Goal: Information Seeking & Learning: Learn about a topic

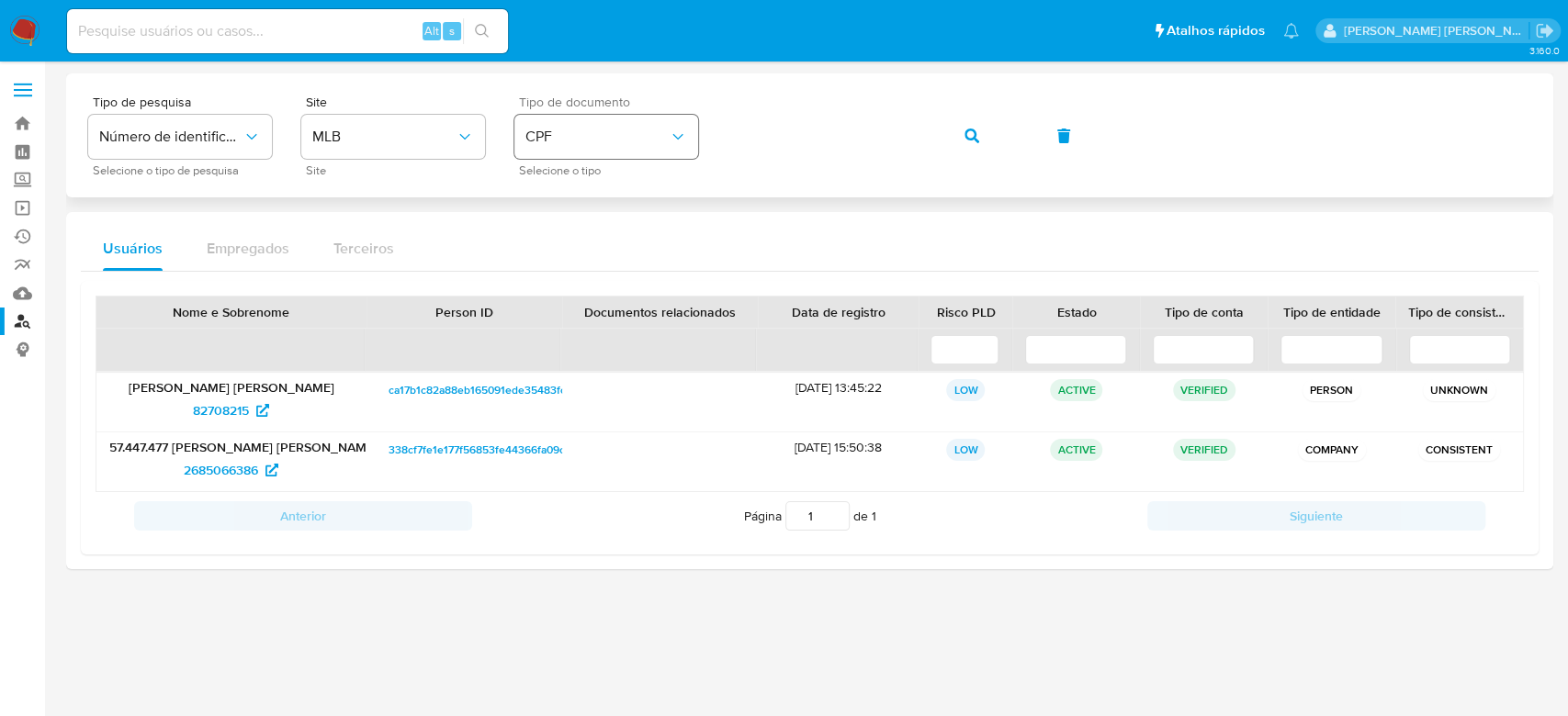
click at [580, 132] on div "Tipo de pesquisa Número de identificação Selecione o tipo de pesquisa Site MLB …" at bounding box center [809, 136] width 1443 height 80
click at [964, 136] on icon "button" at bounding box center [971, 135] width 14 height 14
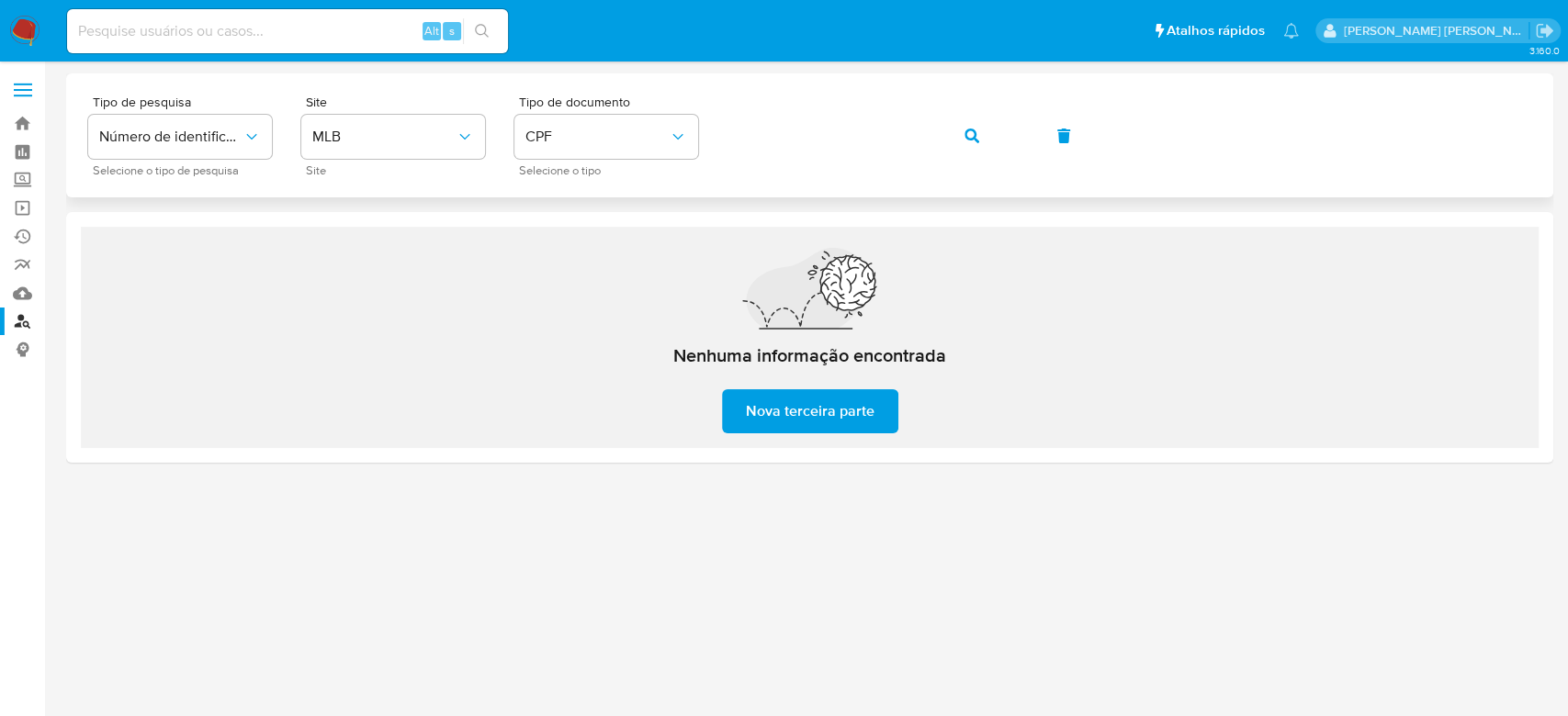
click at [971, 133] on icon "button" at bounding box center [971, 135] width 14 height 14
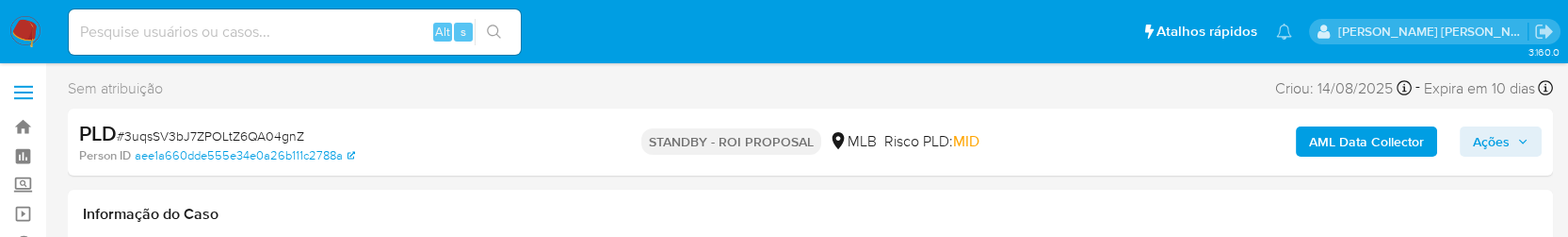
select select "10"
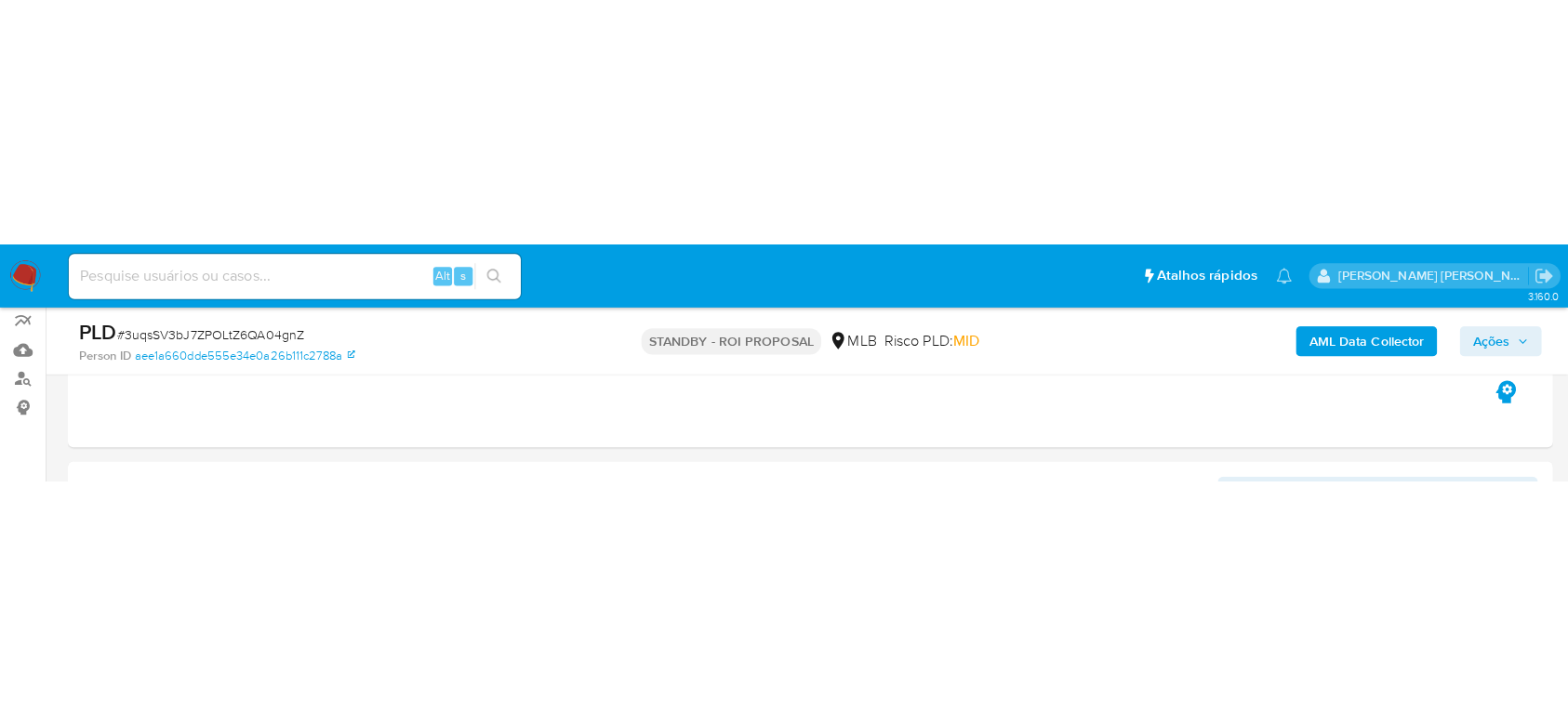
scroll to position [203, 0]
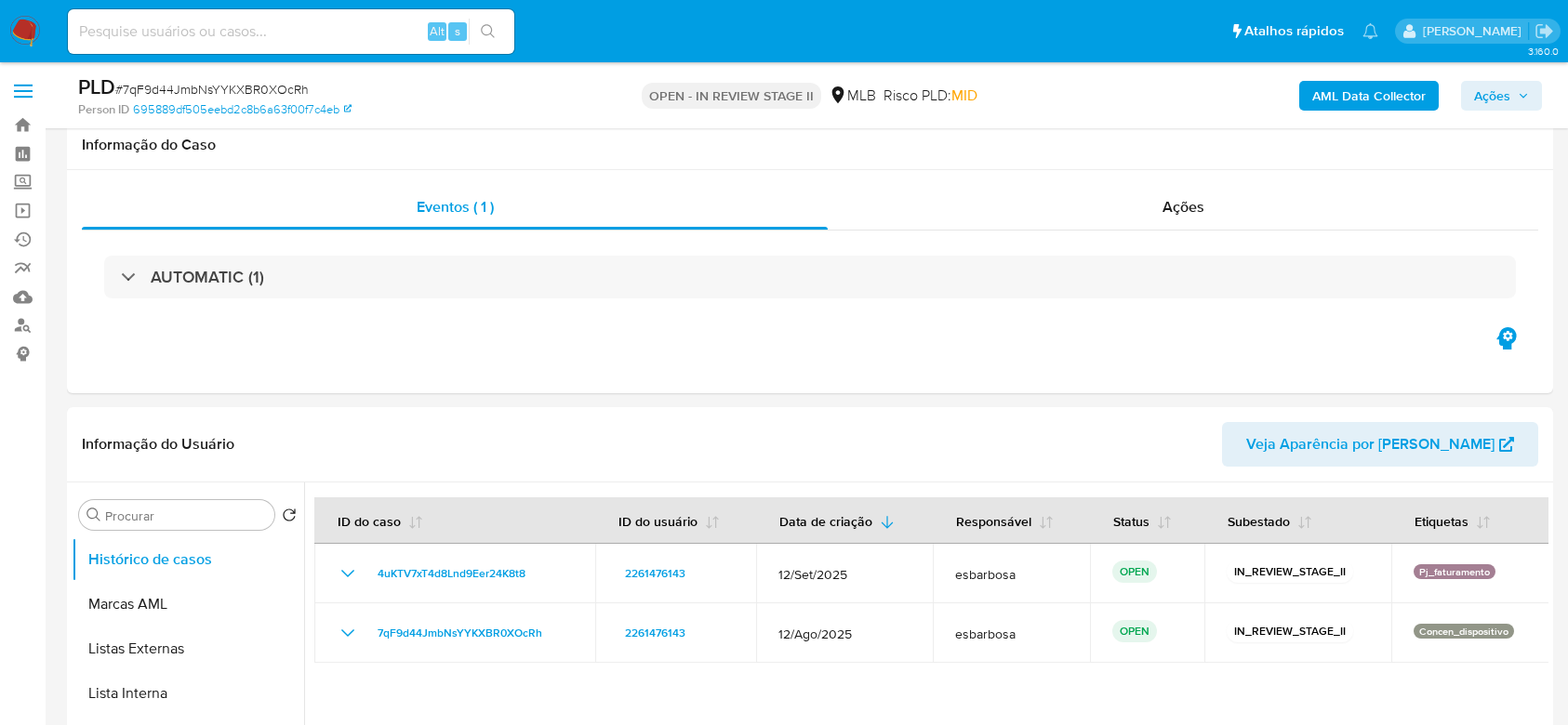
select select "10"
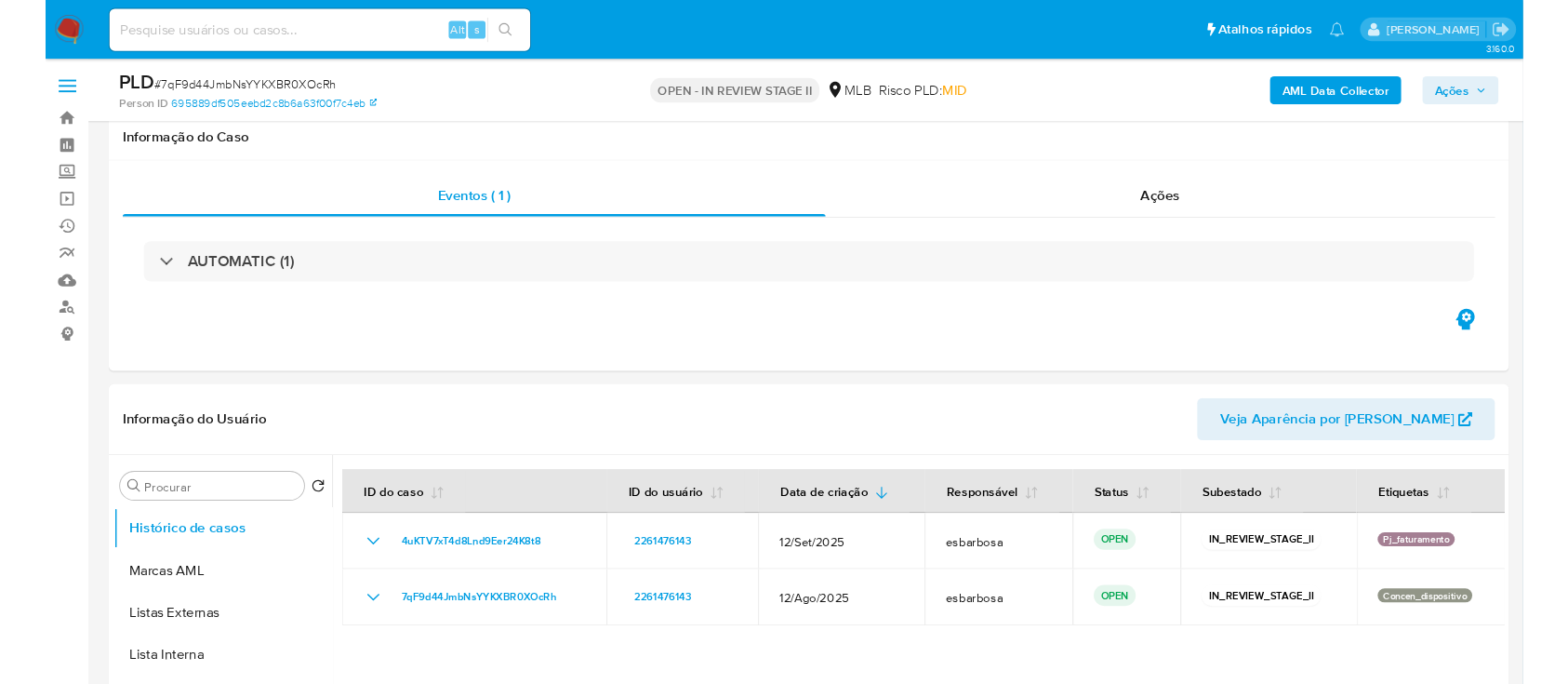
scroll to position [124, 0]
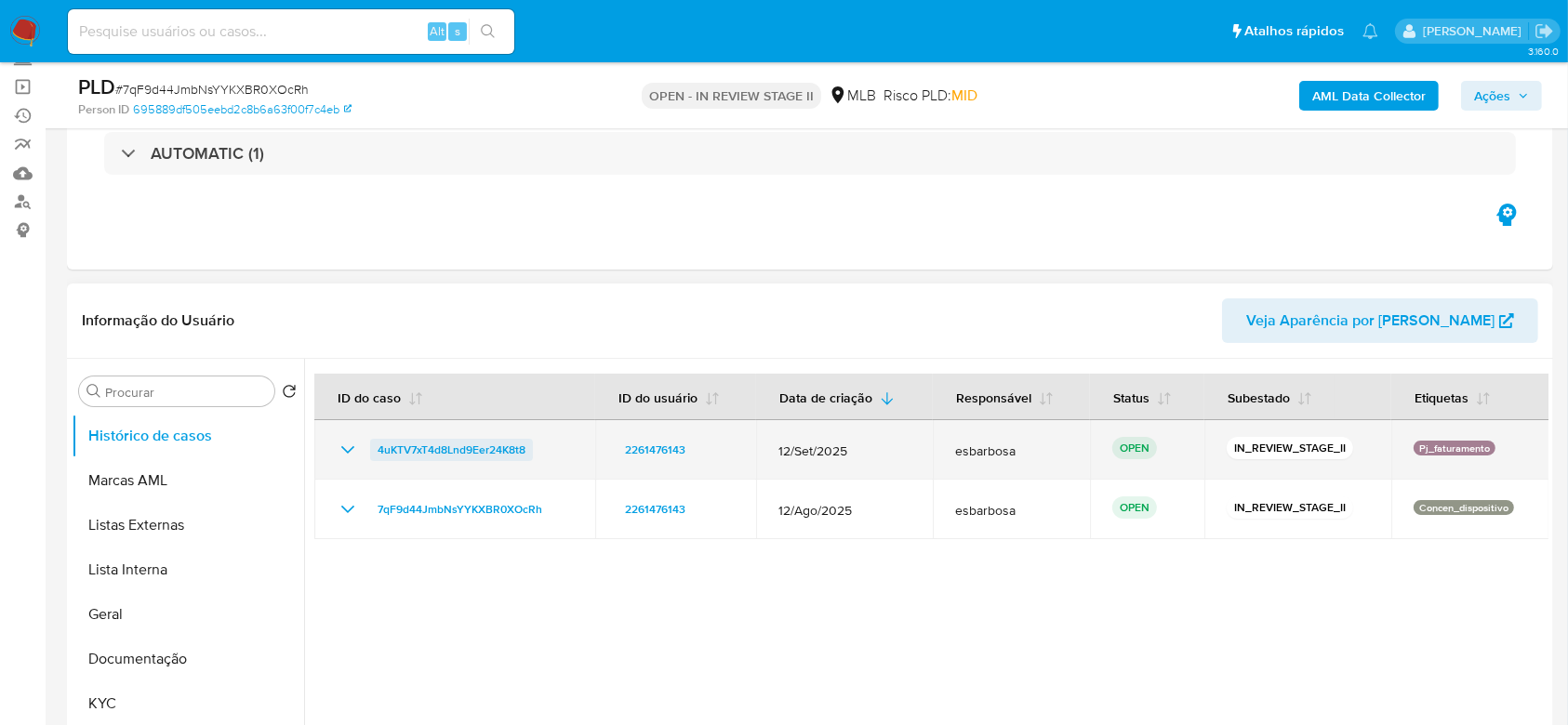
click at [492, 448] on span "4uKTV7xT4d8Lnd9Eer24K8t8" at bounding box center [452, 449] width 148 height 22
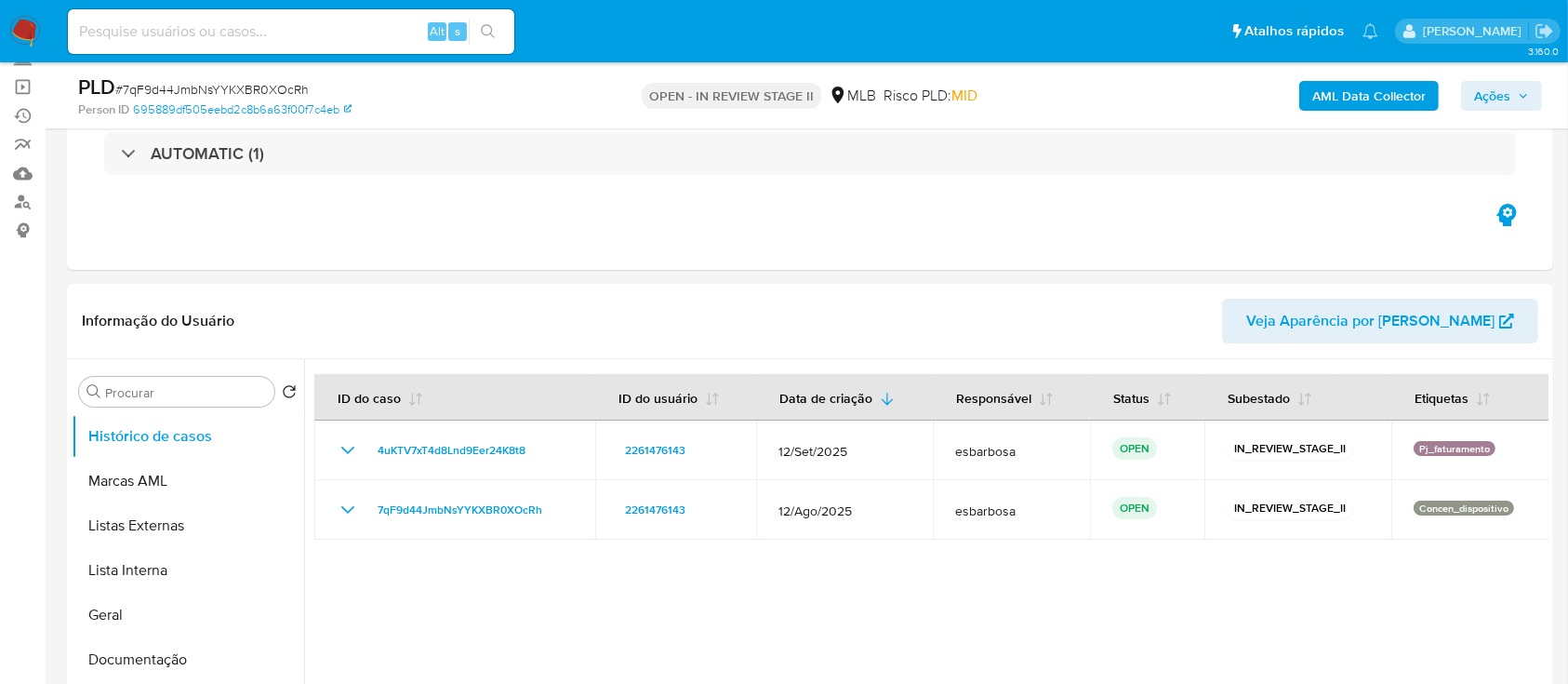
click at [241, 86] on span "# 7qF9d44JmbNsYYKXBR0XOcRh" at bounding box center [212, 89] width 193 height 18
copy span "7qF9d44JmbNsYYKXBR0XOcRh"
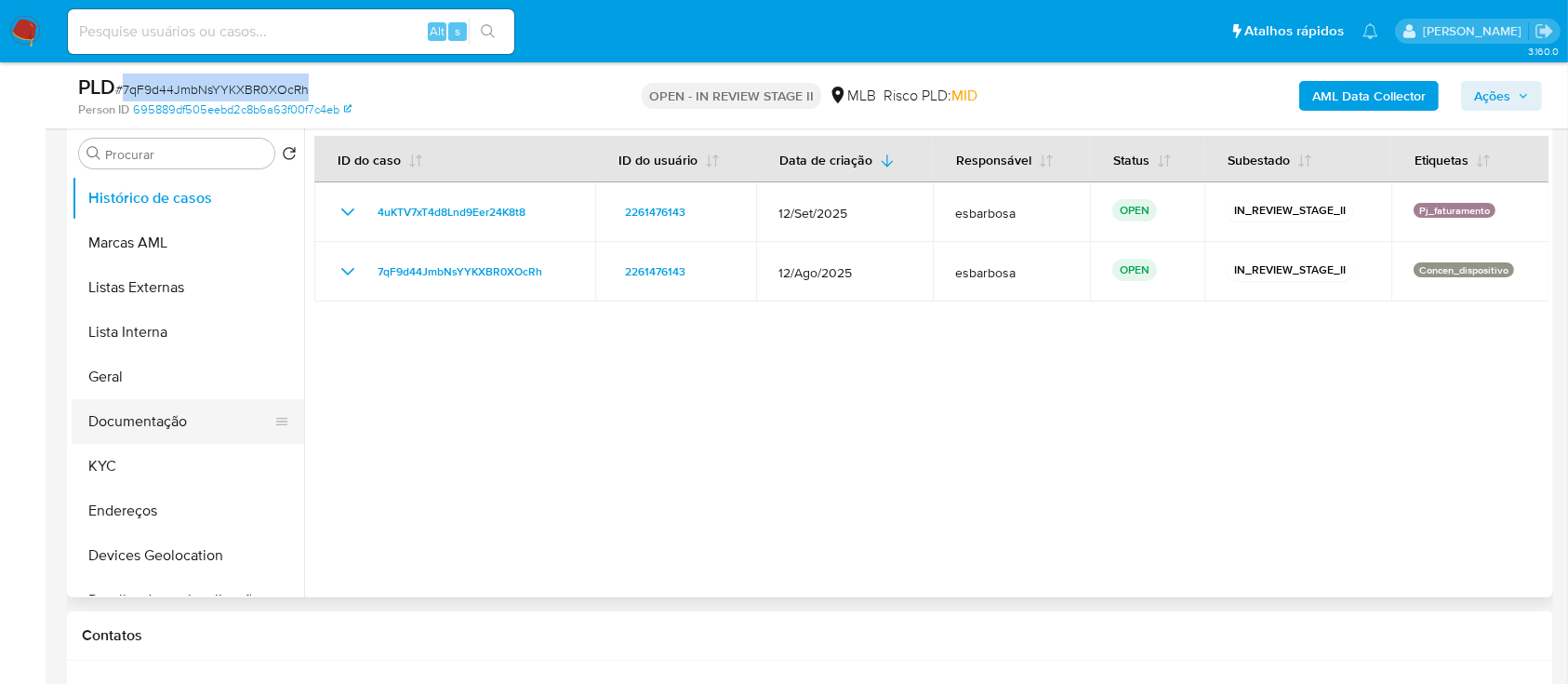
scroll to position [372, 0]
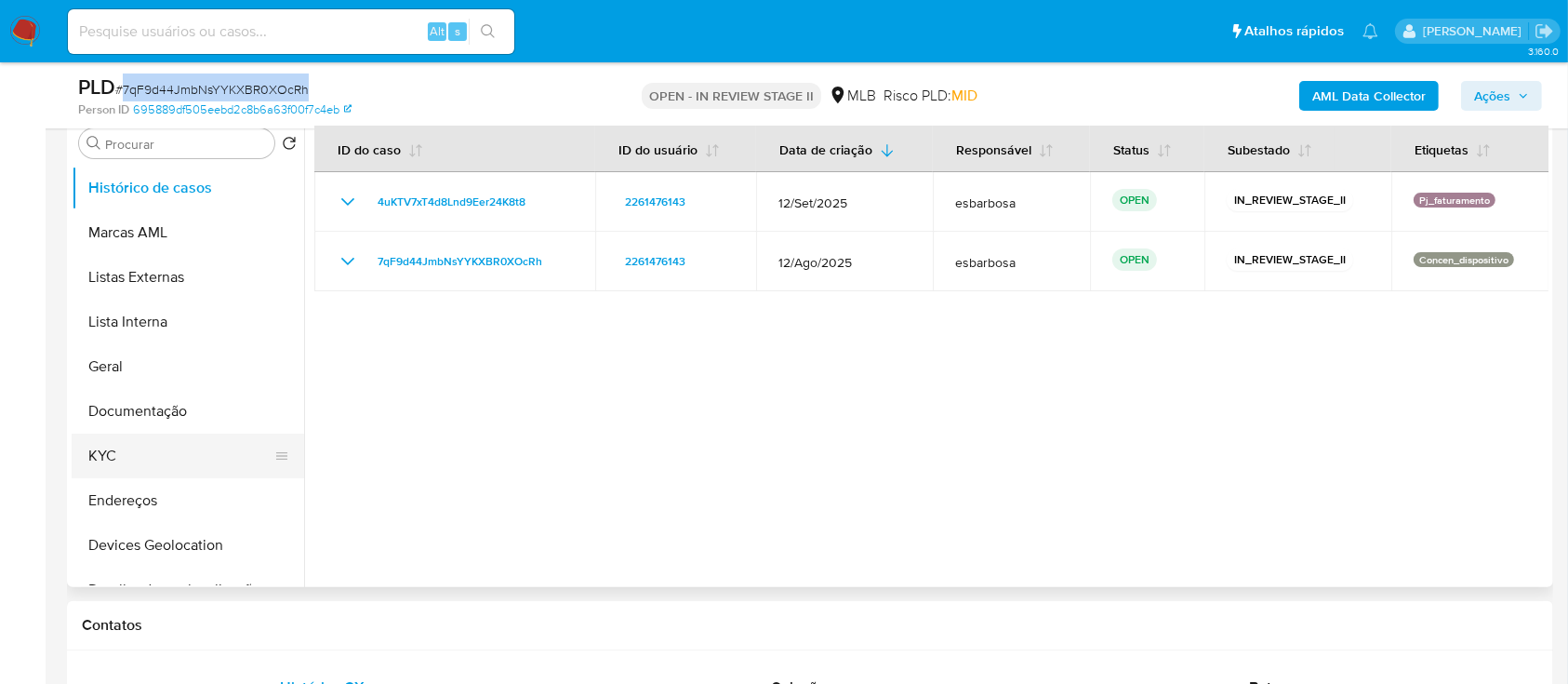
click at [99, 461] on button "KYC" at bounding box center [180, 456] width 217 height 44
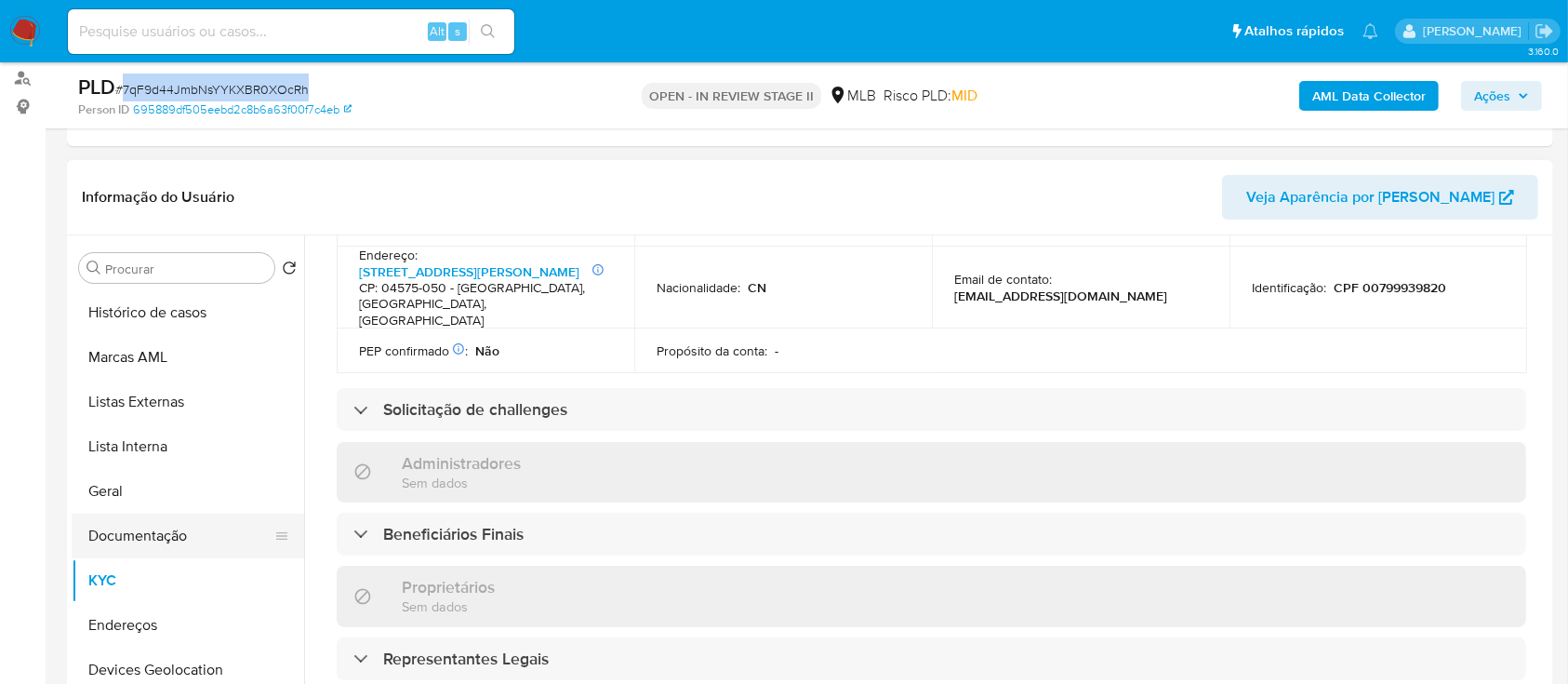
scroll to position [124, 0]
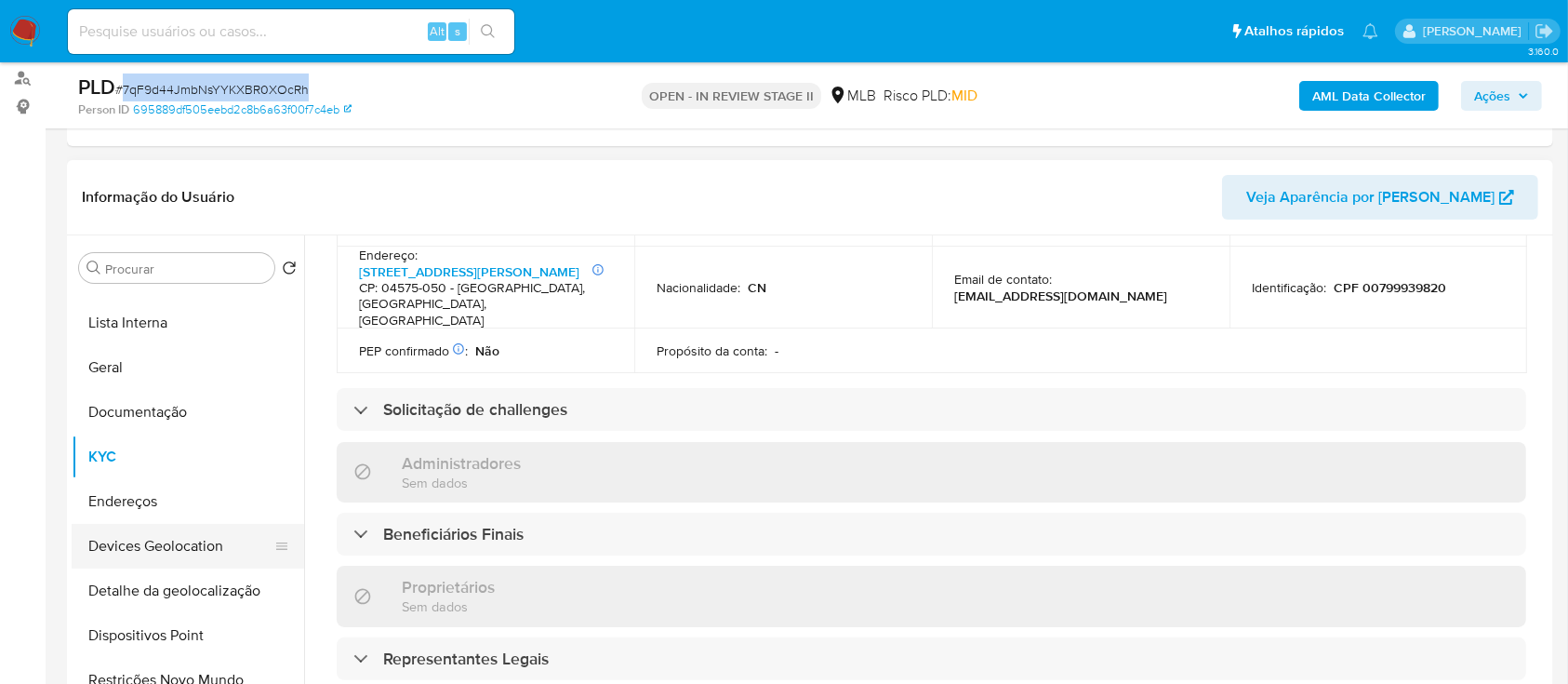
click at [173, 535] on button "Devices Geolocation" at bounding box center [180, 545] width 217 height 44
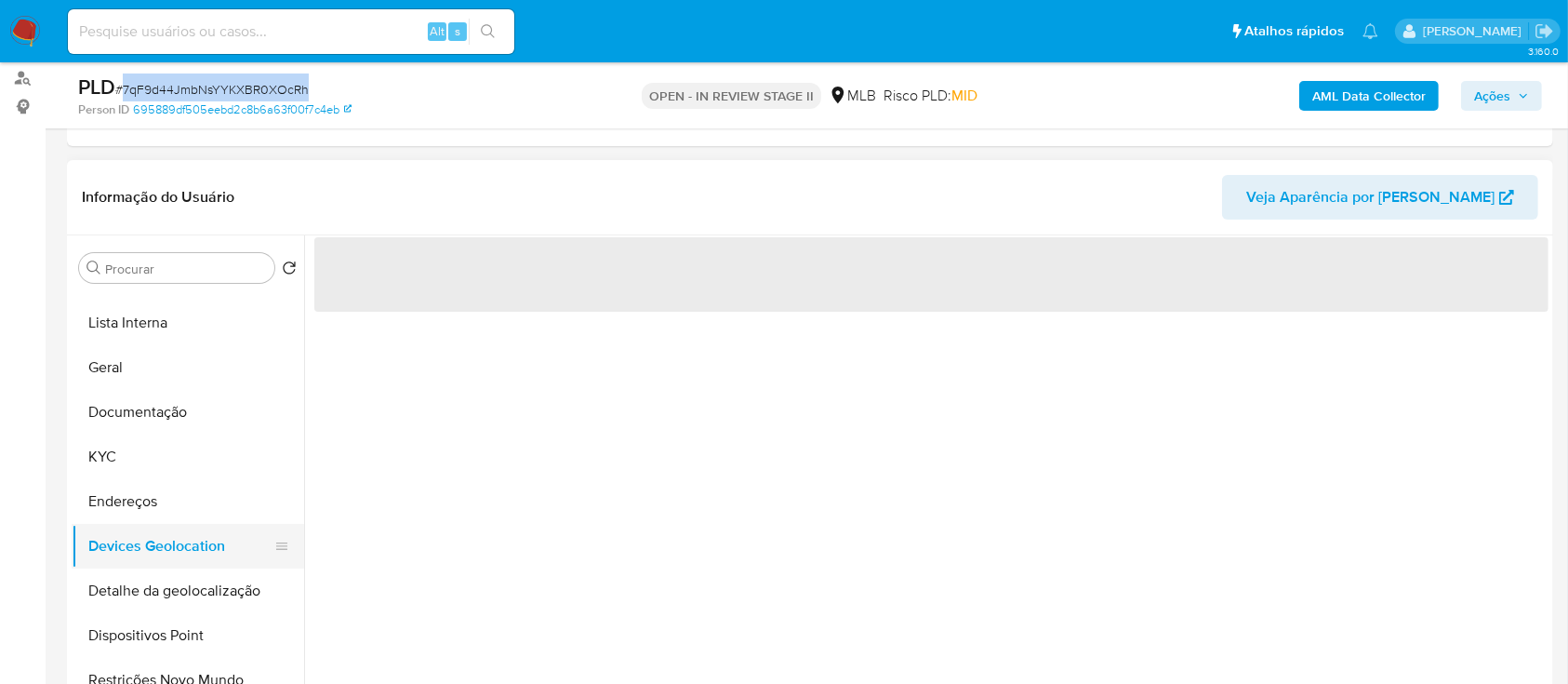
scroll to position [0, 0]
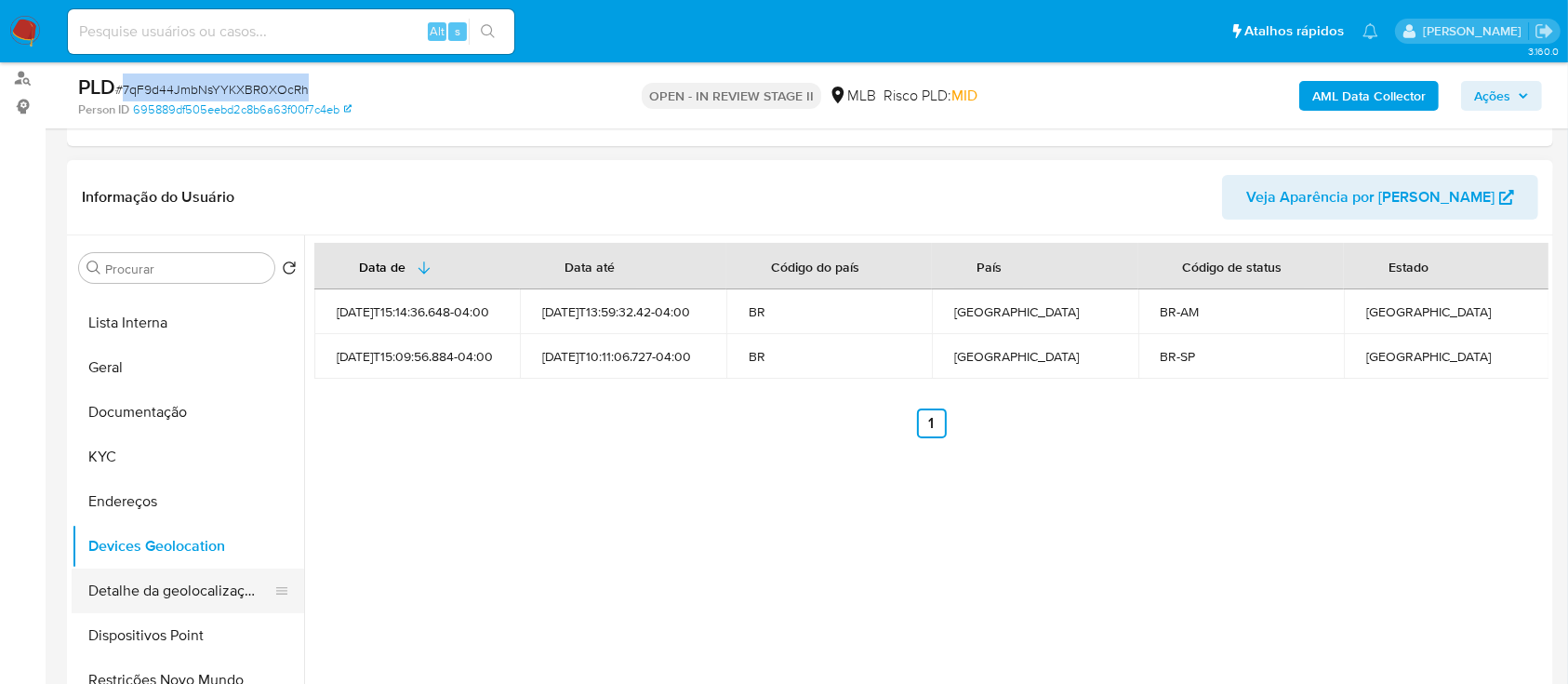
click at [133, 580] on button "Detalhe da geolocalização" at bounding box center [180, 591] width 217 height 44
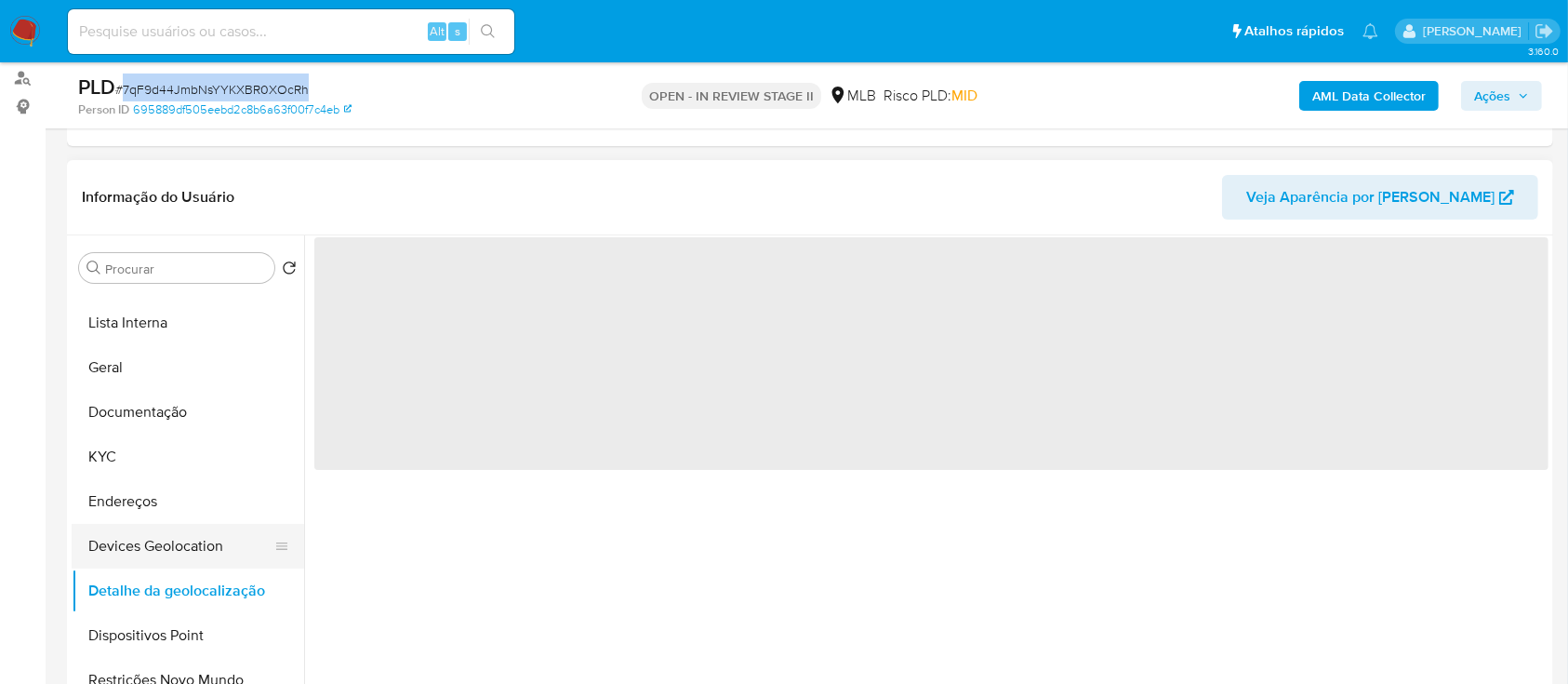
click at [164, 532] on button "Devices Geolocation" at bounding box center [180, 545] width 217 height 44
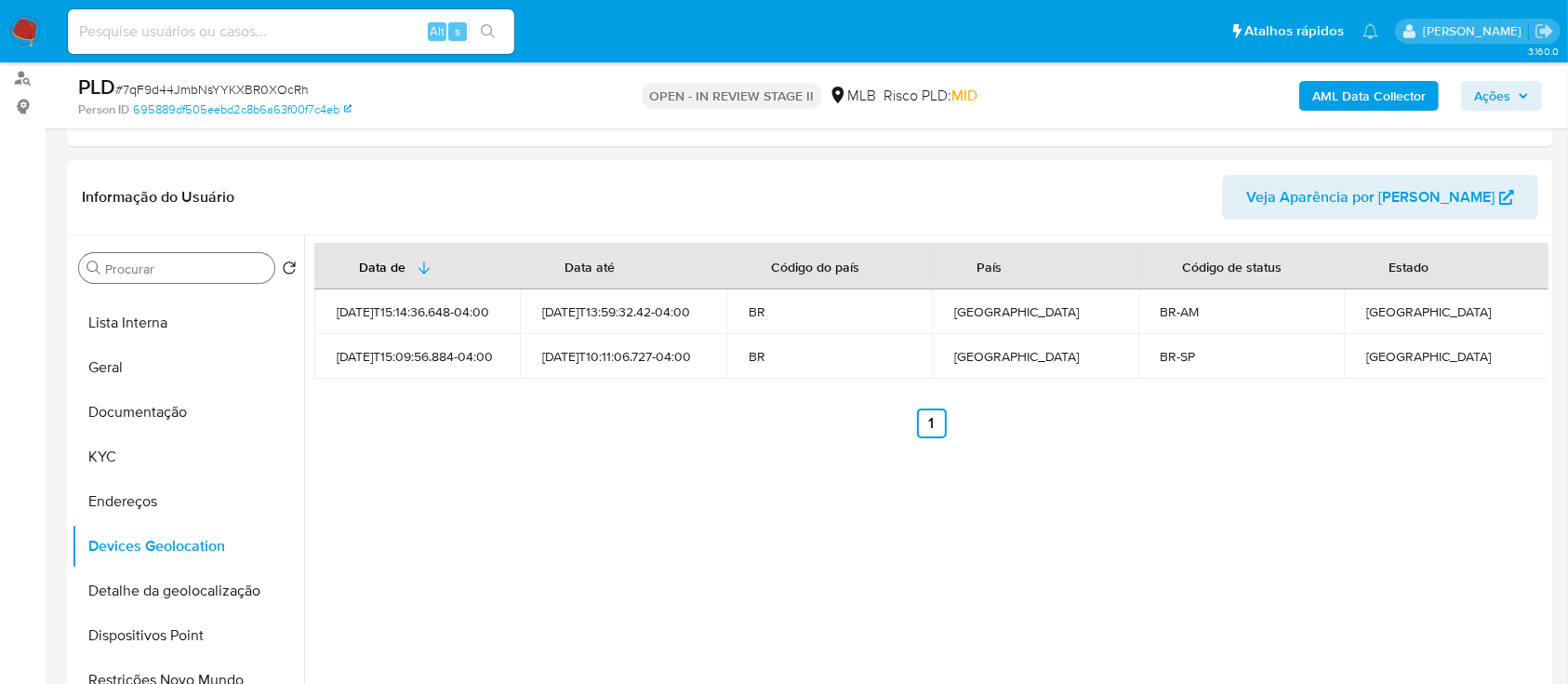
click at [193, 271] on input "Procurar" at bounding box center [186, 268] width 162 height 16
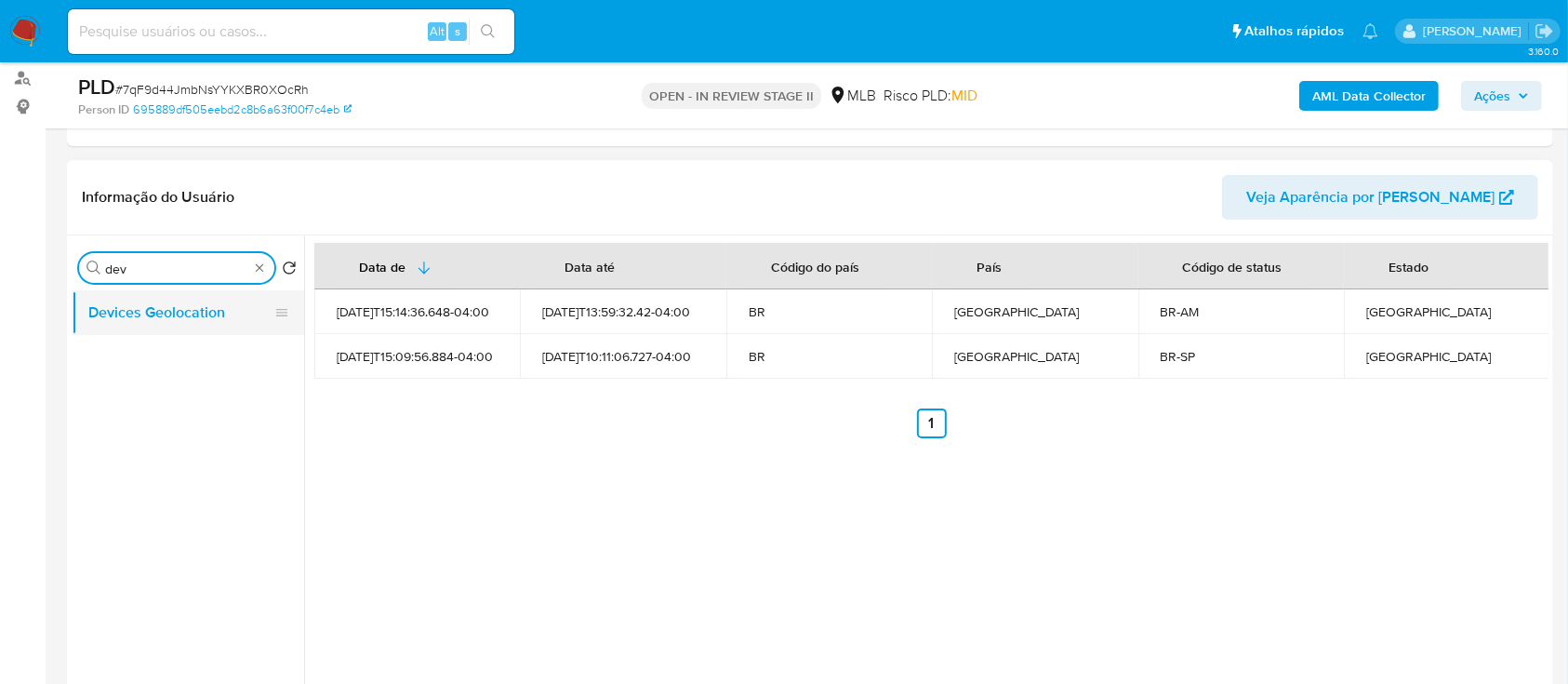
type input "dev"
click at [181, 317] on button "Devices Geolocation" at bounding box center [180, 313] width 217 height 44
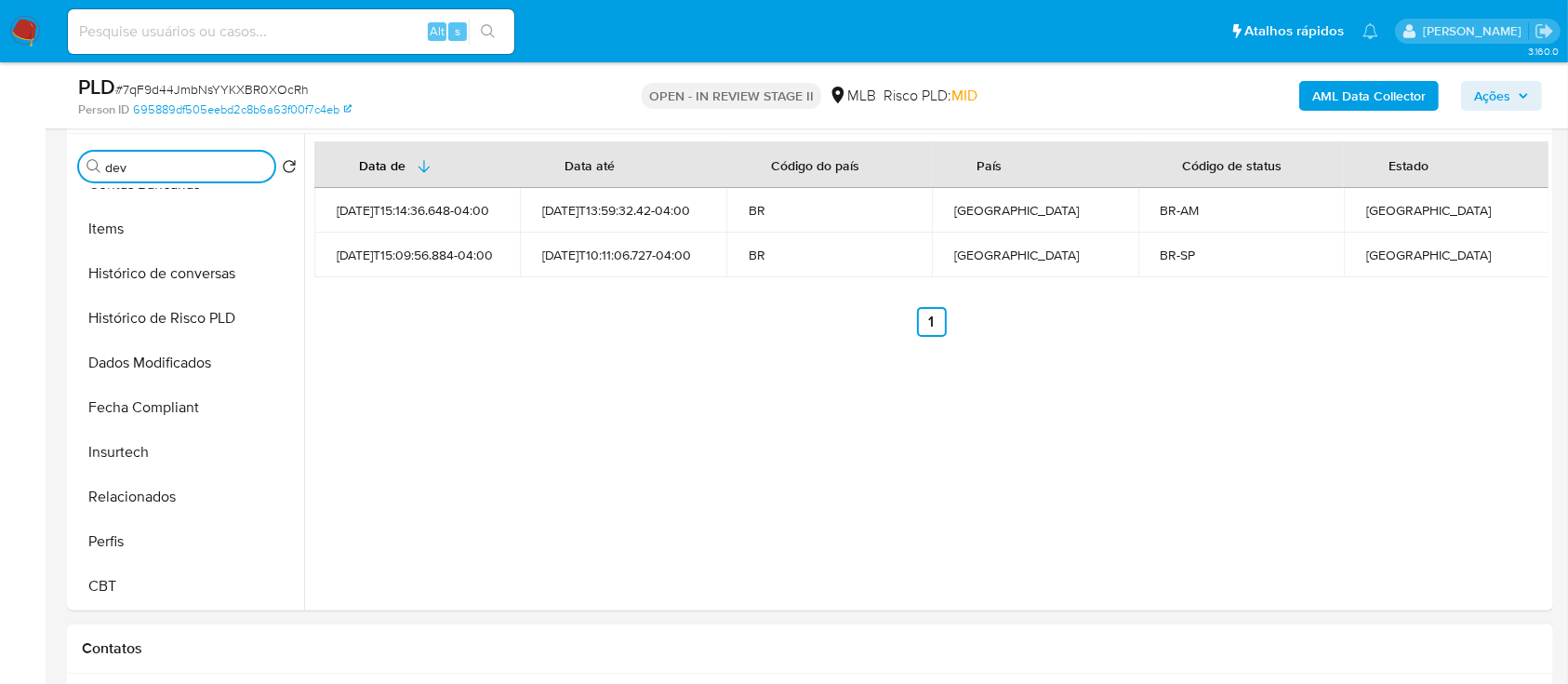
scroll to position [372, 0]
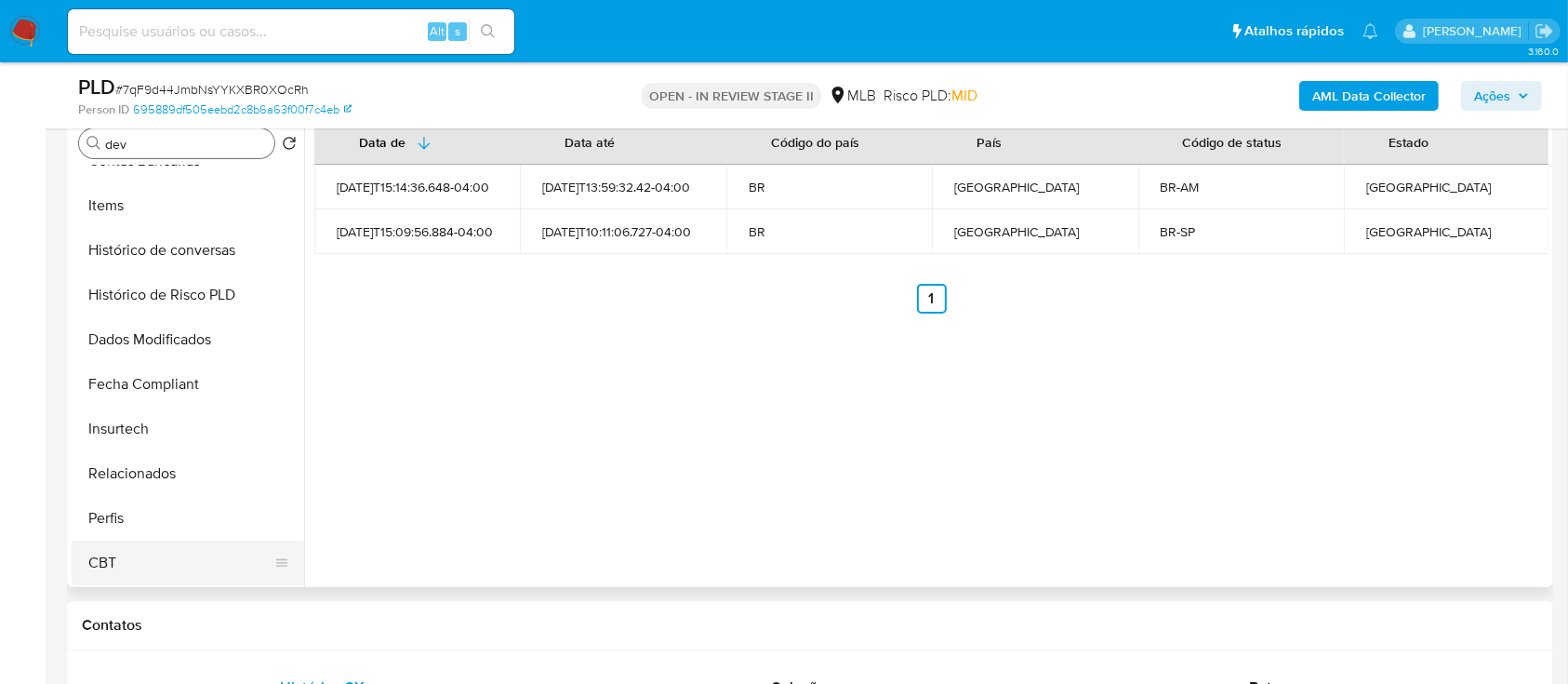
click at [174, 555] on button "CBT" at bounding box center [180, 563] width 217 height 44
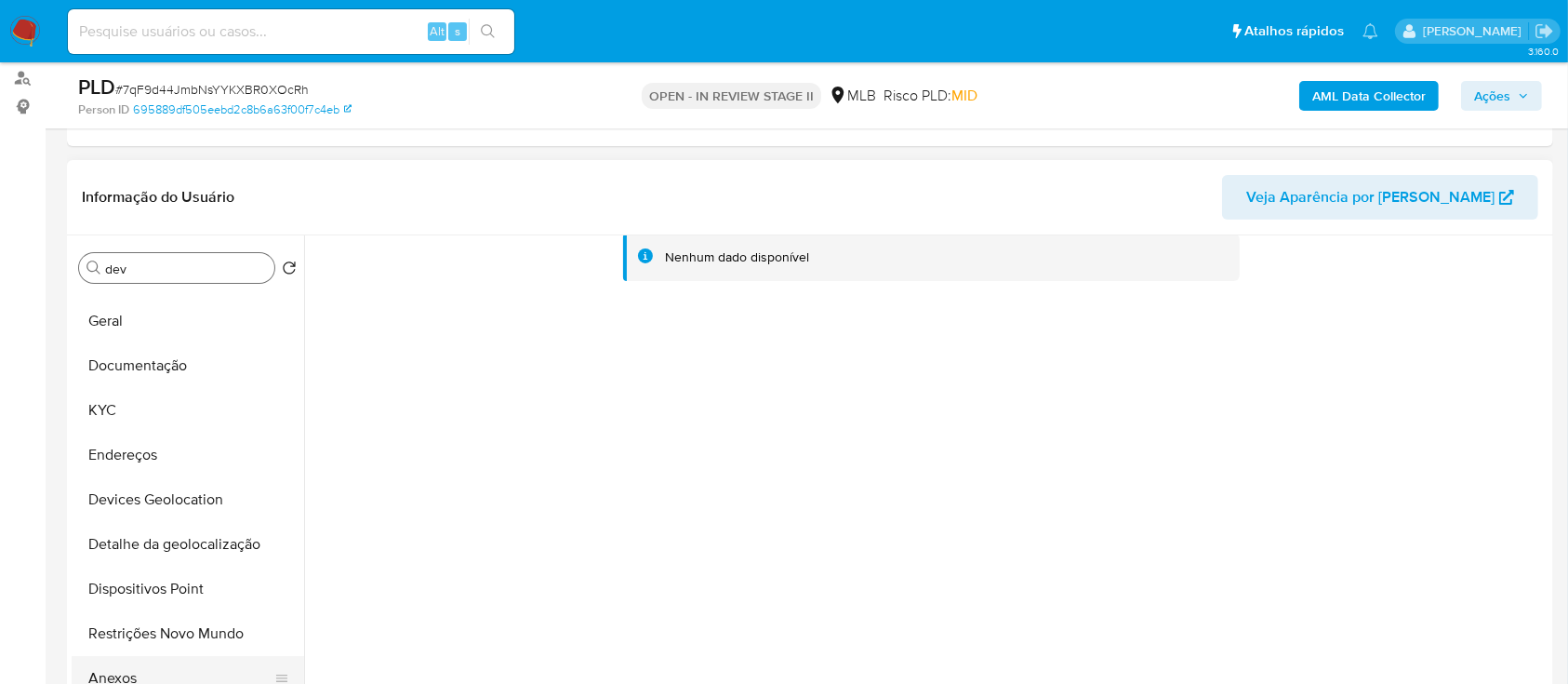
scroll to position [131, 0]
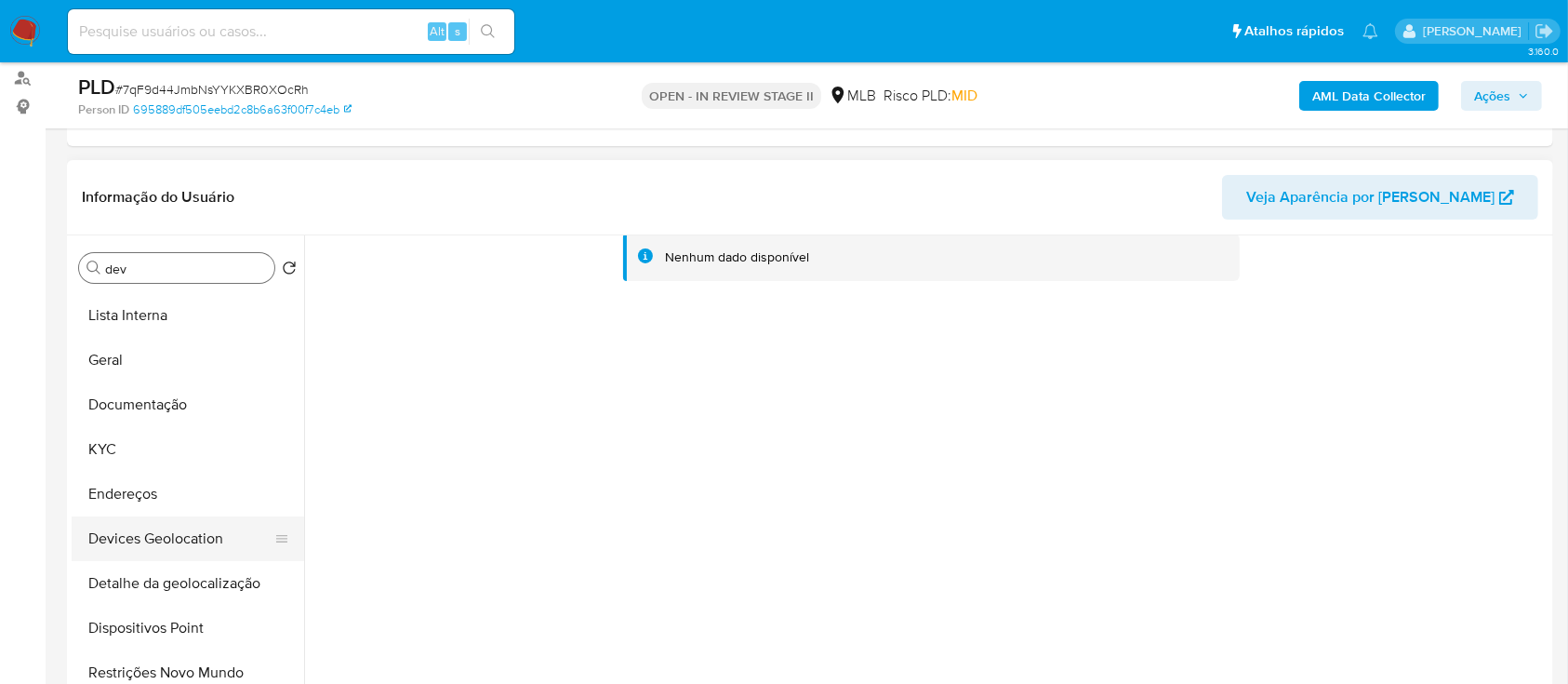
click at [197, 542] on button "Devices Geolocation" at bounding box center [180, 539] width 217 height 44
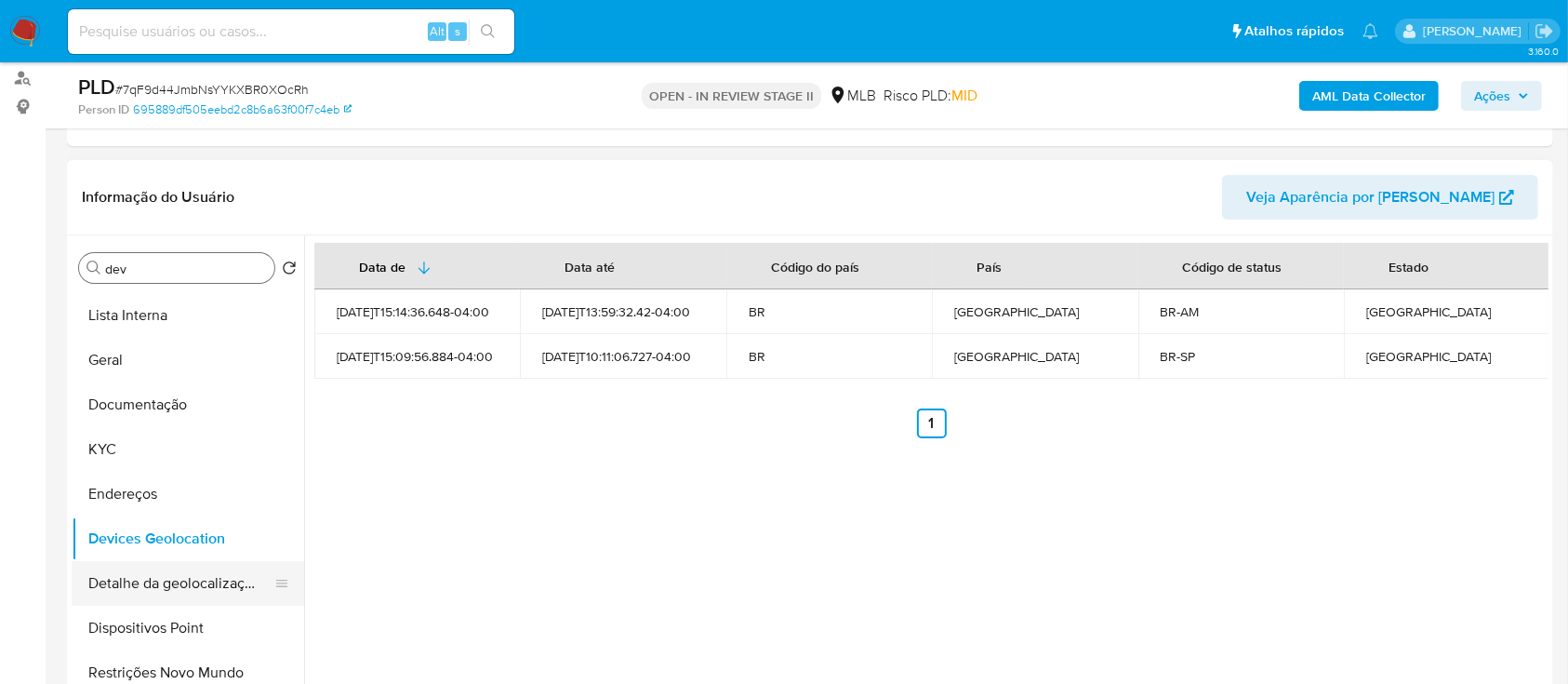
click at [190, 580] on button "Detalhe da geolocalização" at bounding box center [180, 583] width 217 height 44
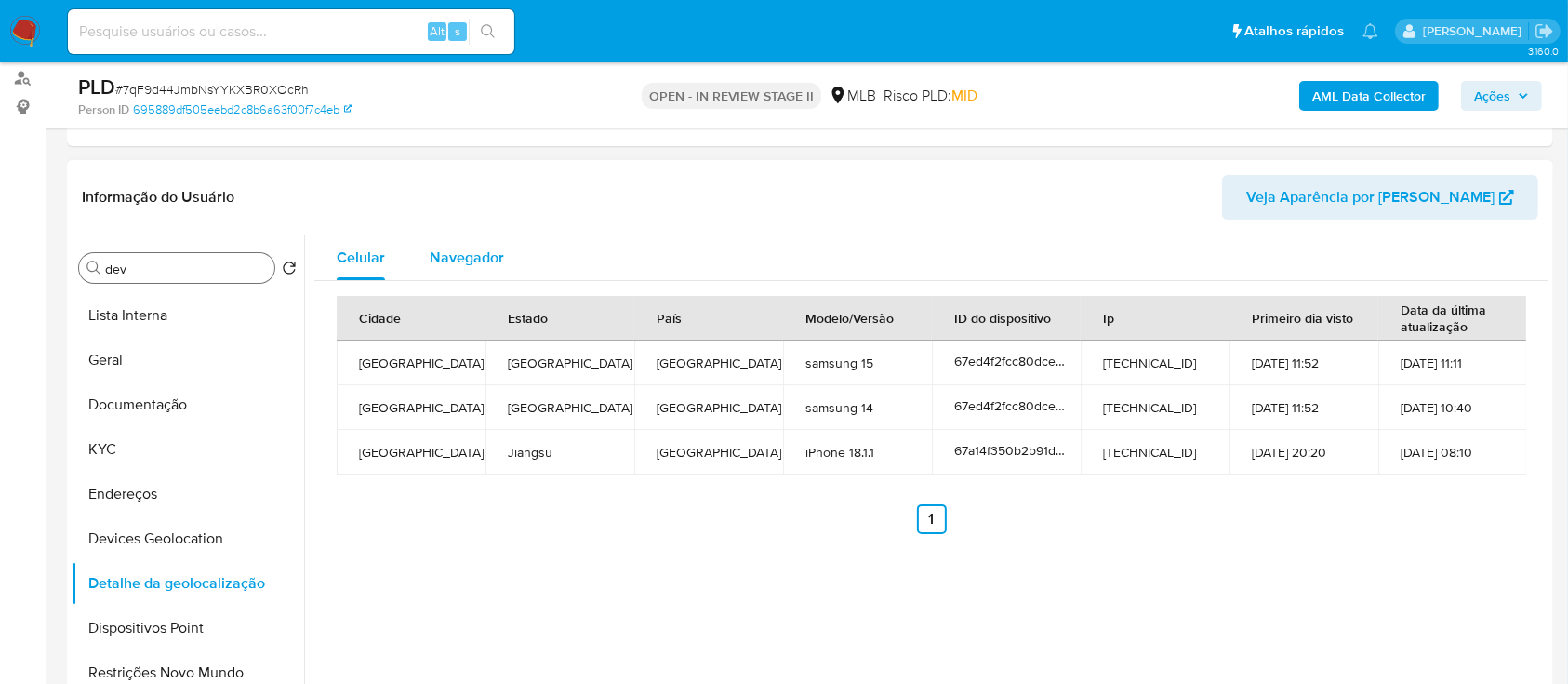
click at [476, 259] on span "Navegador" at bounding box center [467, 257] width 74 height 21
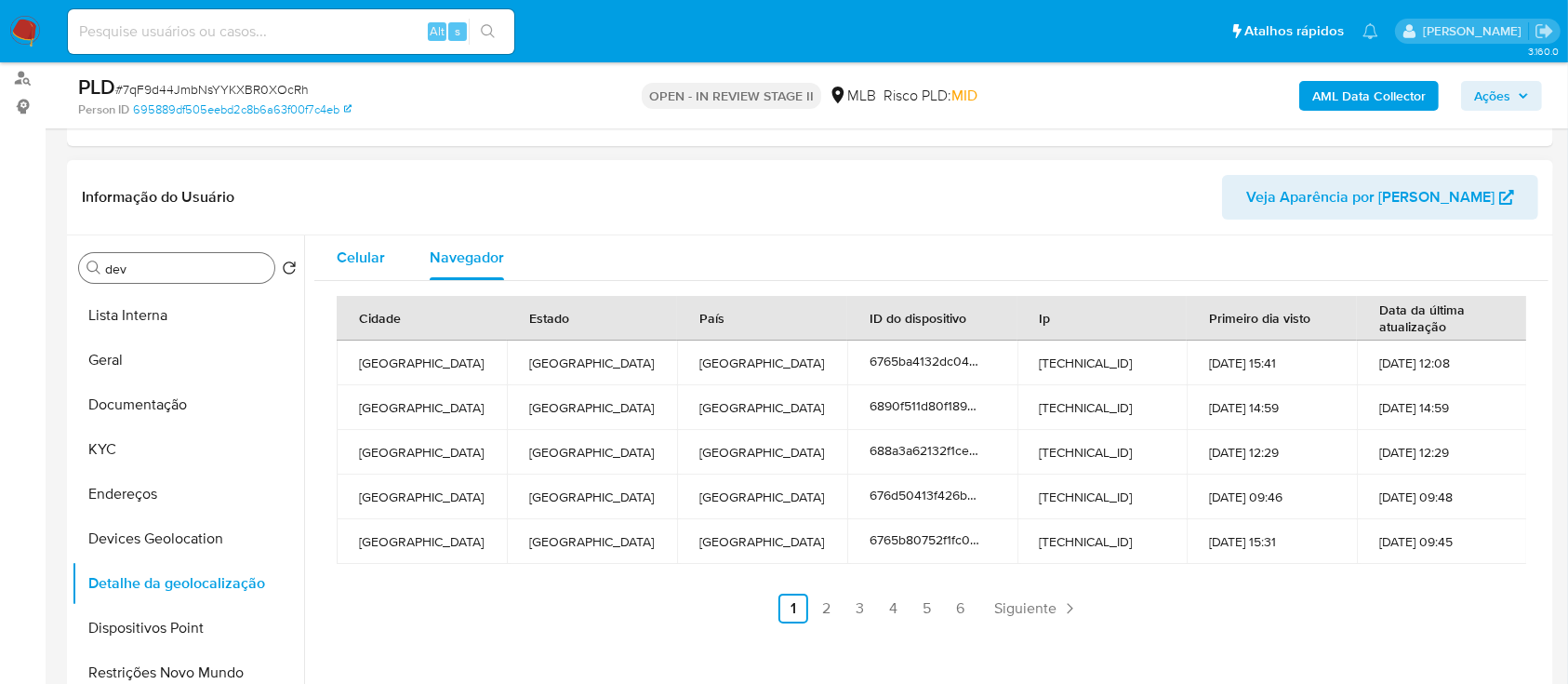
click at [374, 263] on span "Celular" at bounding box center [361, 257] width 48 height 21
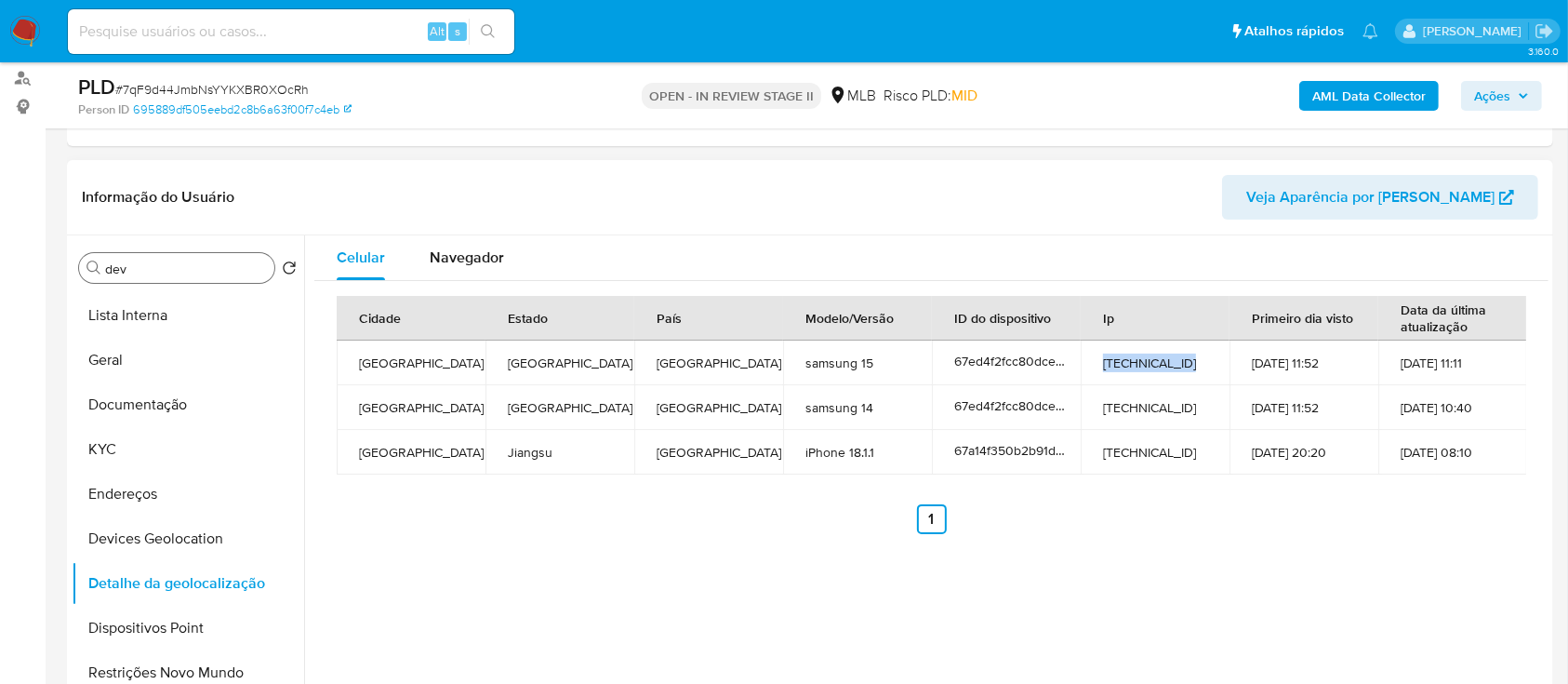
drag, startPoint x: 1184, startPoint y: 362, endPoint x: 1098, endPoint y: 361, distance: 86.0
click at [1098, 361] on td "[TECHNICAL_ID]" at bounding box center [1155, 363] width 149 height 44
copy td "[TECHNICAL_ID]"
click at [1057, 359] on icon at bounding box center [1060, 360] width 13 height 13
drag, startPoint x: 854, startPoint y: 367, endPoint x: 801, endPoint y: 367, distance: 53.0
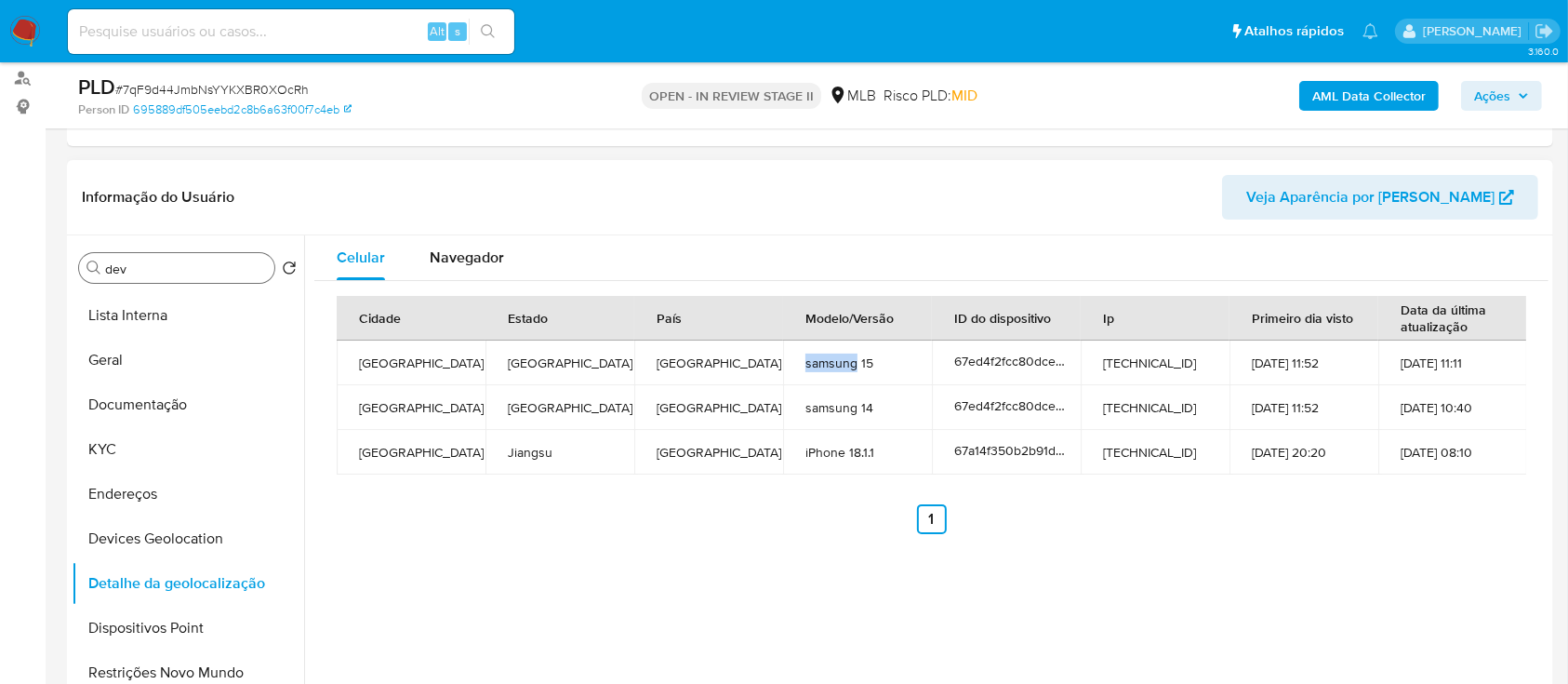
click at [801, 367] on td "samsung 15" at bounding box center [857, 363] width 149 height 44
copy td "samsung"
drag, startPoint x: 1493, startPoint y: 446, endPoint x: 357, endPoint y: 361, distance: 1139.2
click at [357, 361] on tbody "[GEOGRAPHIC_DATA] [GEOGRAPHIC_DATA] [GEOGRAPHIC_DATA] samsung 15 67ed4f2fcc80dc…" at bounding box center [932, 407] width 1191 height 134
copy tbody "[GEOGRAPHIC_DATA] [GEOGRAPHIC_DATA] [GEOGRAPHIC_DATA] samsung 15 67ed4f2fcc80dc…"
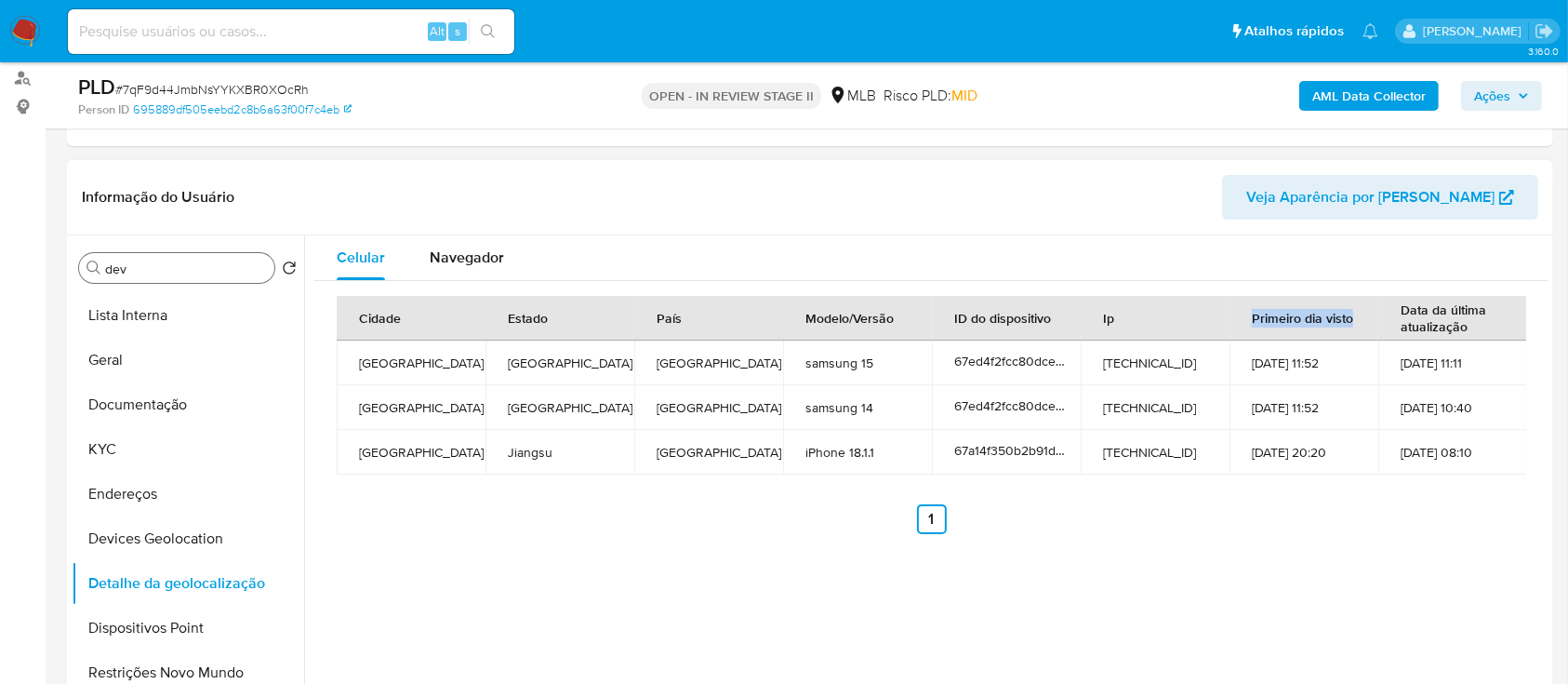
drag, startPoint x: 1352, startPoint y: 312, endPoint x: 1238, endPoint y: 315, distance: 114.0
click at [1238, 315] on th "Primeiro dia visto" at bounding box center [1303, 318] width 149 height 44
copy th "Primeiro dia visto"
drag, startPoint x: 1466, startPoint y: 329, endPoint x: 1395, endPoint y: 308, distance: 74.0
click at [1395, 308] on th "Data da última atualização" at bounding box center [1453, 318] width 149 height 44
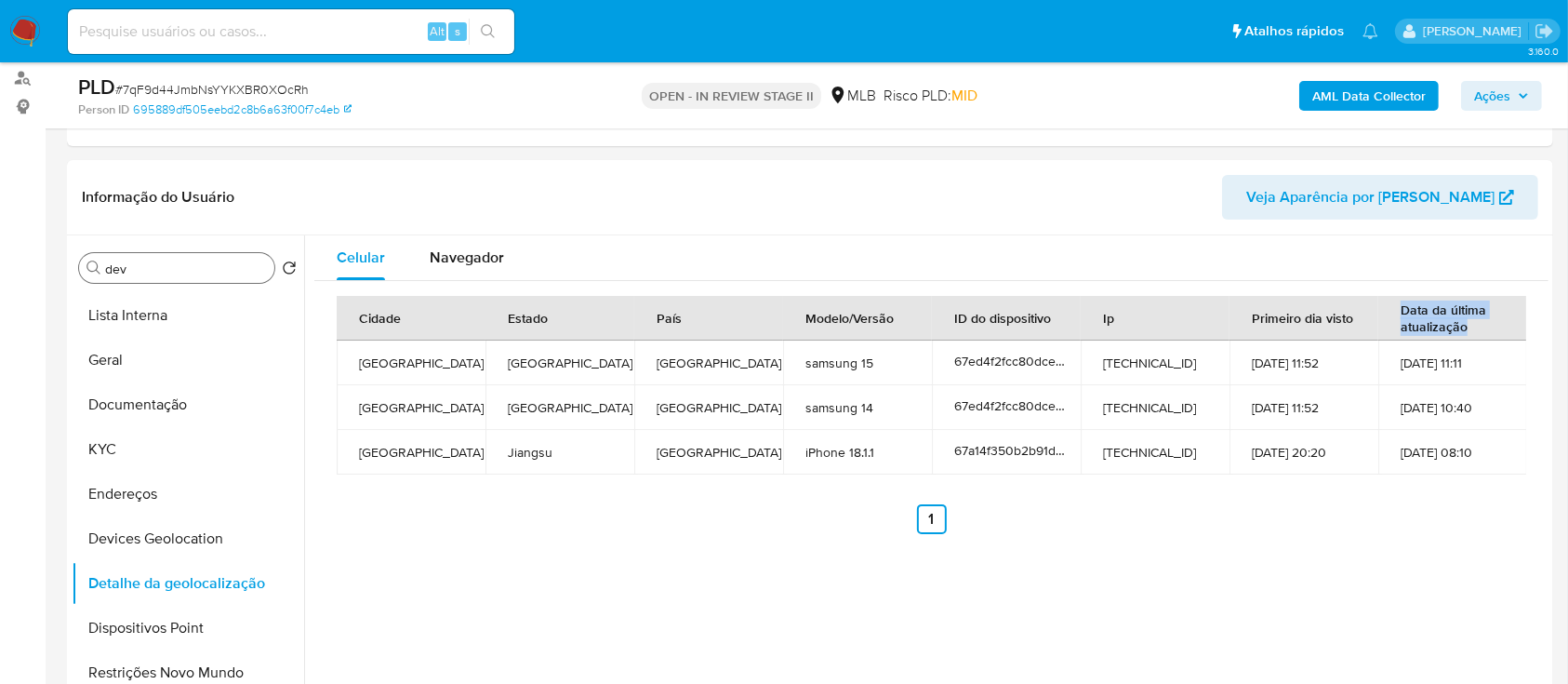
copy th "Data da última atualização"
click at [1057, 358] on icon at bounding box center [1060, 360] width 13 height 13
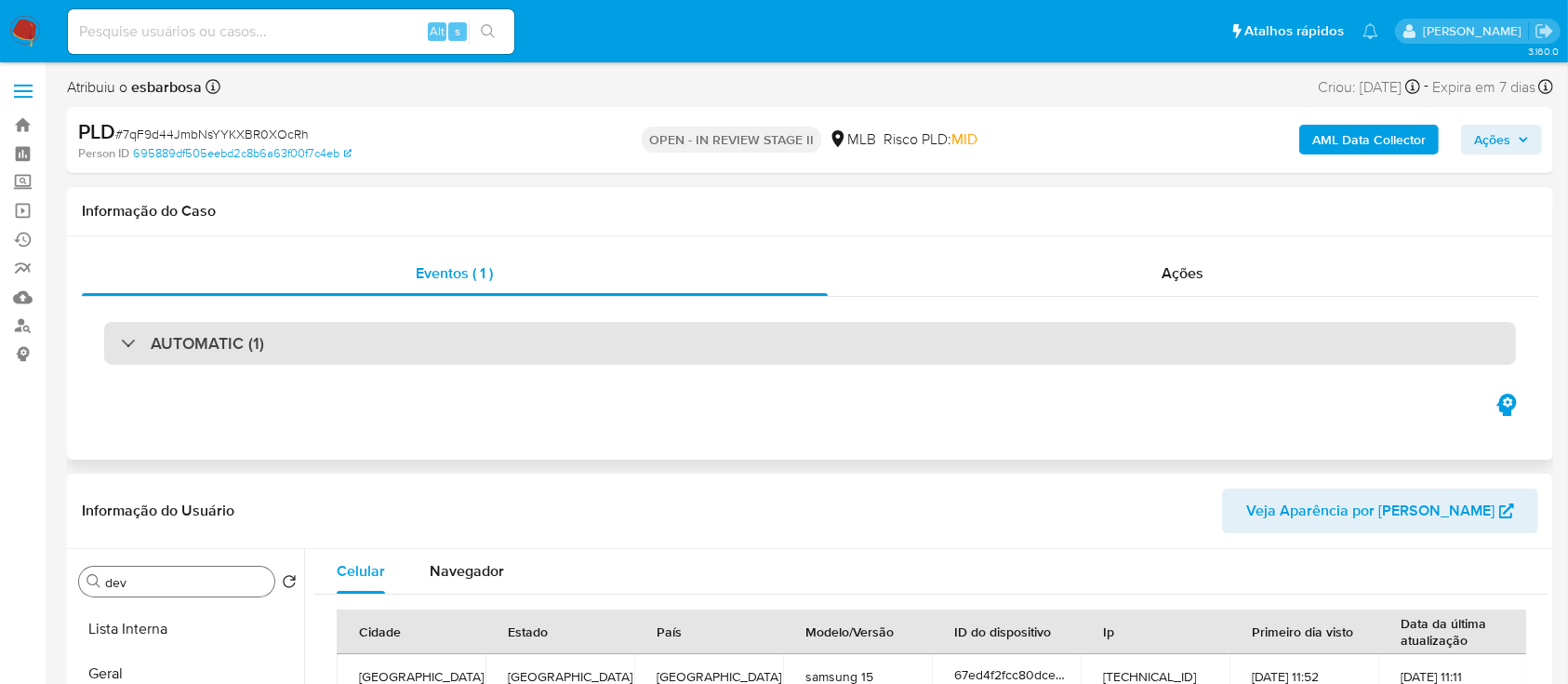
click at [462, 353] on div "AUTOMATIC (1)" at bounding box center [810, 343] width 1412 height 42
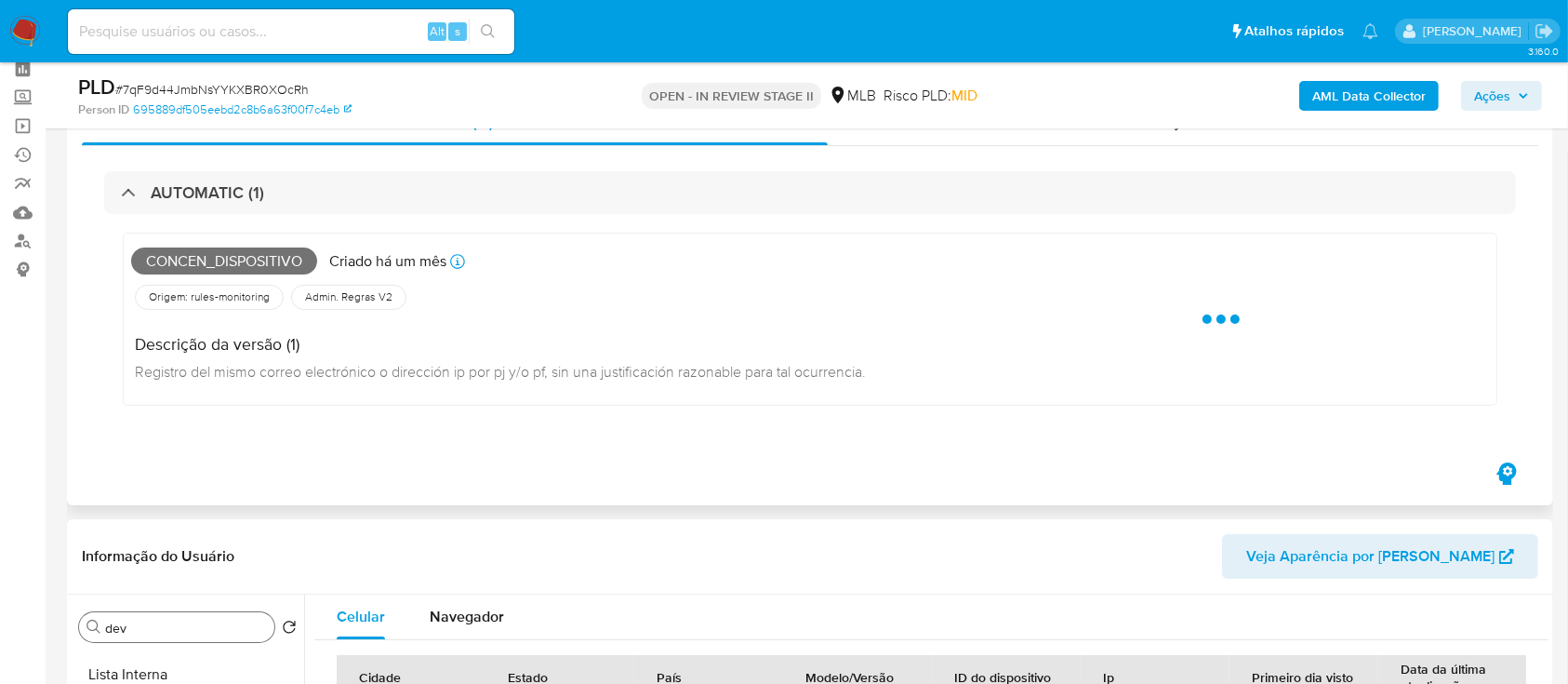
scroll to position [124, 0]
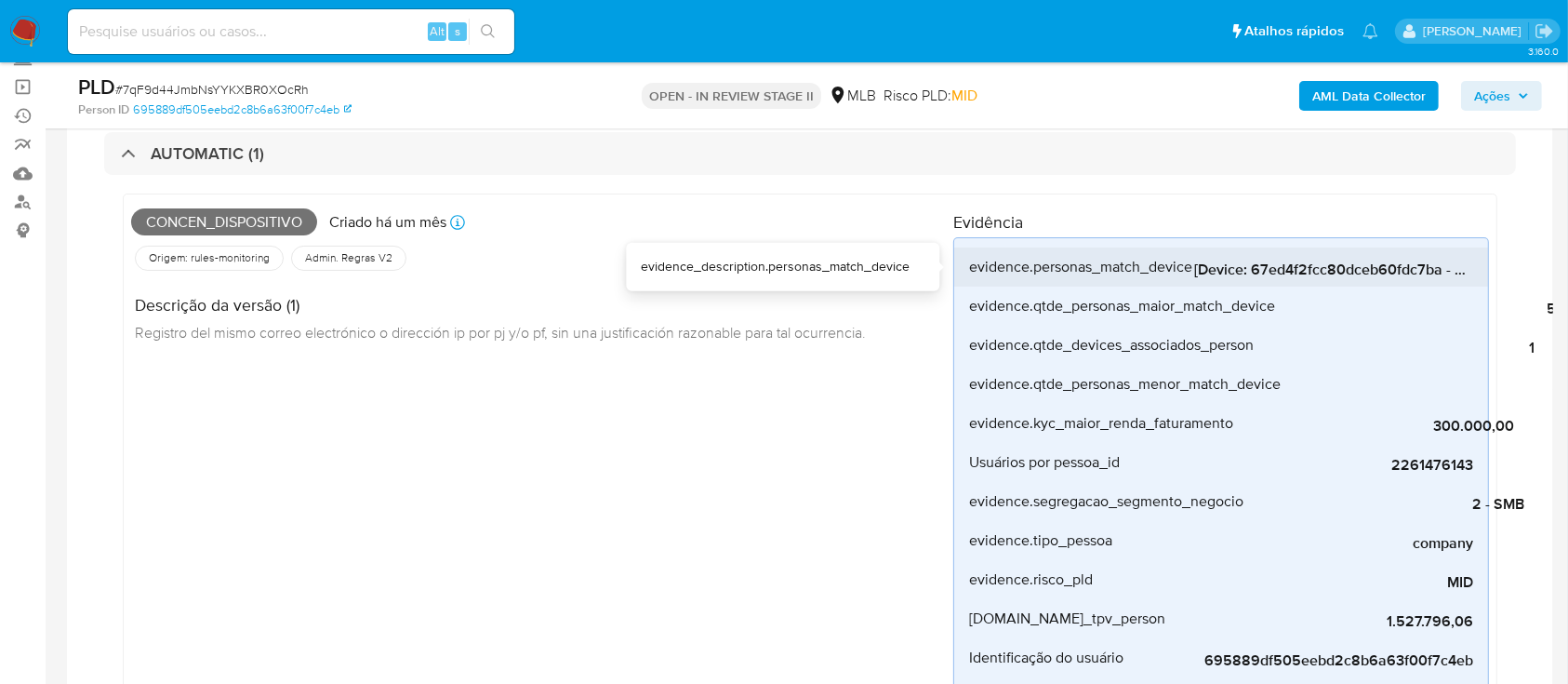
drag, startPoint x: 1253, startPoint y: 268, endPoint x: 1392, endPoint y: 269, distance: 139.0
click at [1392, 269] on span "[Device: 67ed4f2fcc80dceb60fdc7ba - Personas: 01f86144280994e4e507bf1790b5bc1a,…" at bounding box center [1334, 269] width 279 height 18
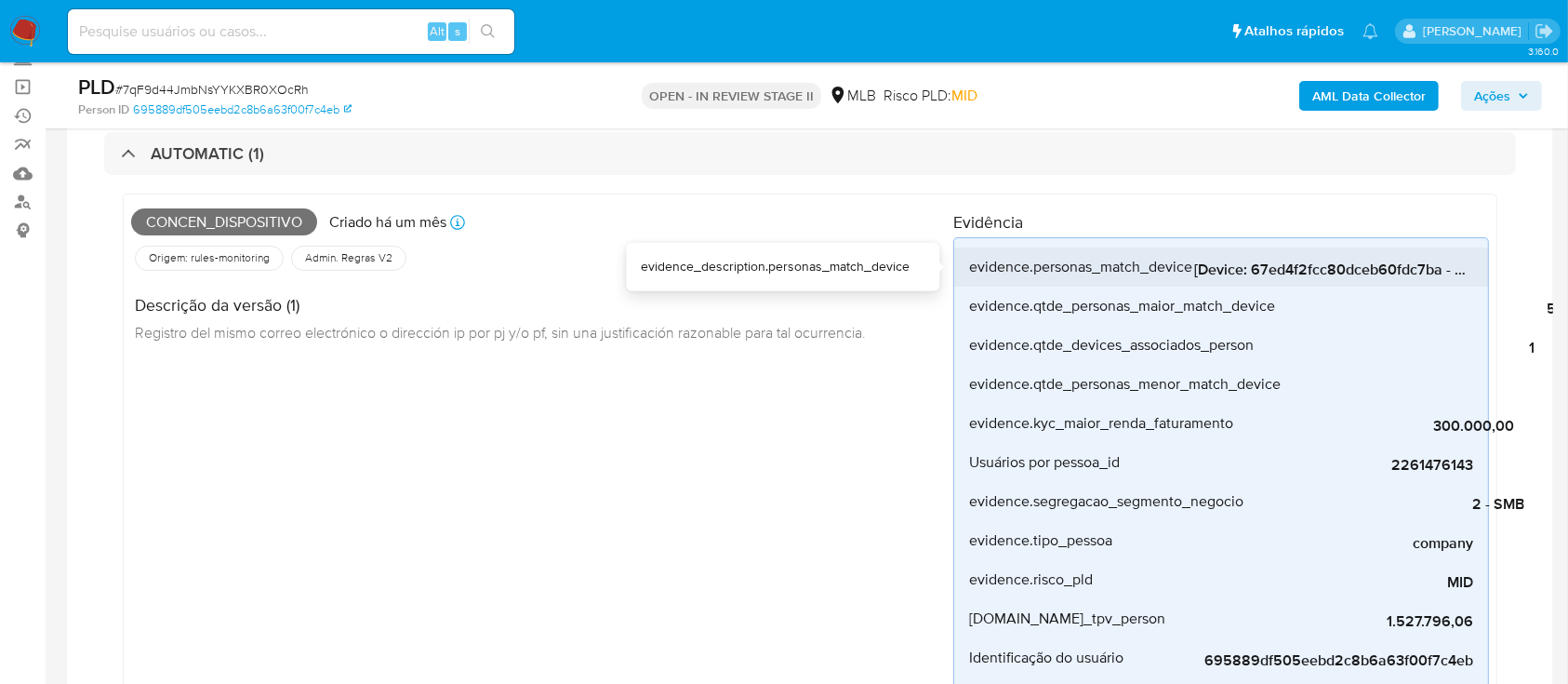
click at [1392, 269] on span "[Device: 67ed4f2fcc80dceb60fdc7ba - Personas: 01f86144280994e4e507bf1790b5bc1a,…" at bounding box center [1334, 269] width 279 height 18
click at [1368, 266] on span "[Device: 67ed4f2fcc80dceb60fdc7ba - Personas: 01f86144280994e4e507bf1790b5bc1a,…" at bounding box center [1334, 269] width 279 height 18
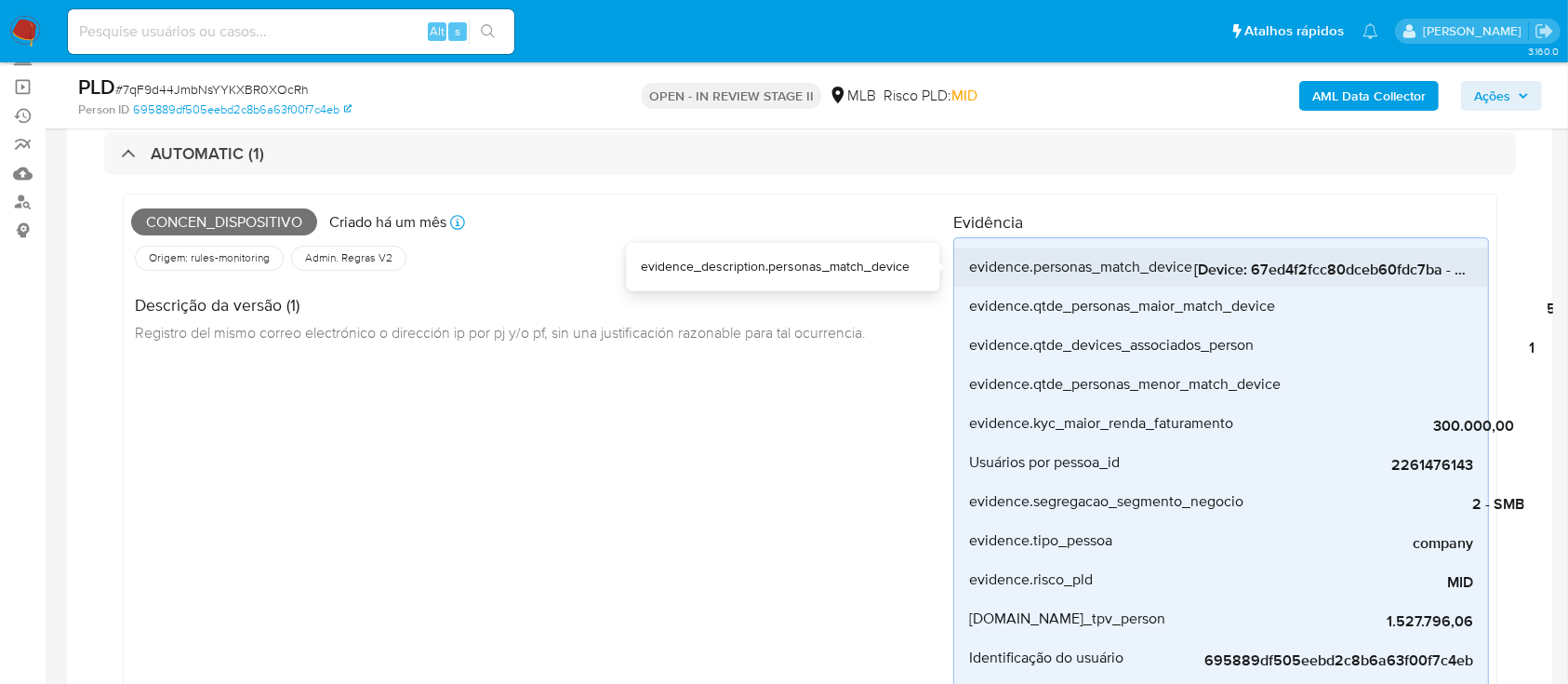
click at [1282, 268] on span "[Device: 67ed4f2fcc80dceb60fdc7ba - Personas: 01f86144280994e4e507bf1790b5bc1a,…" at bounding box center [1334, 269] width 279 height 18
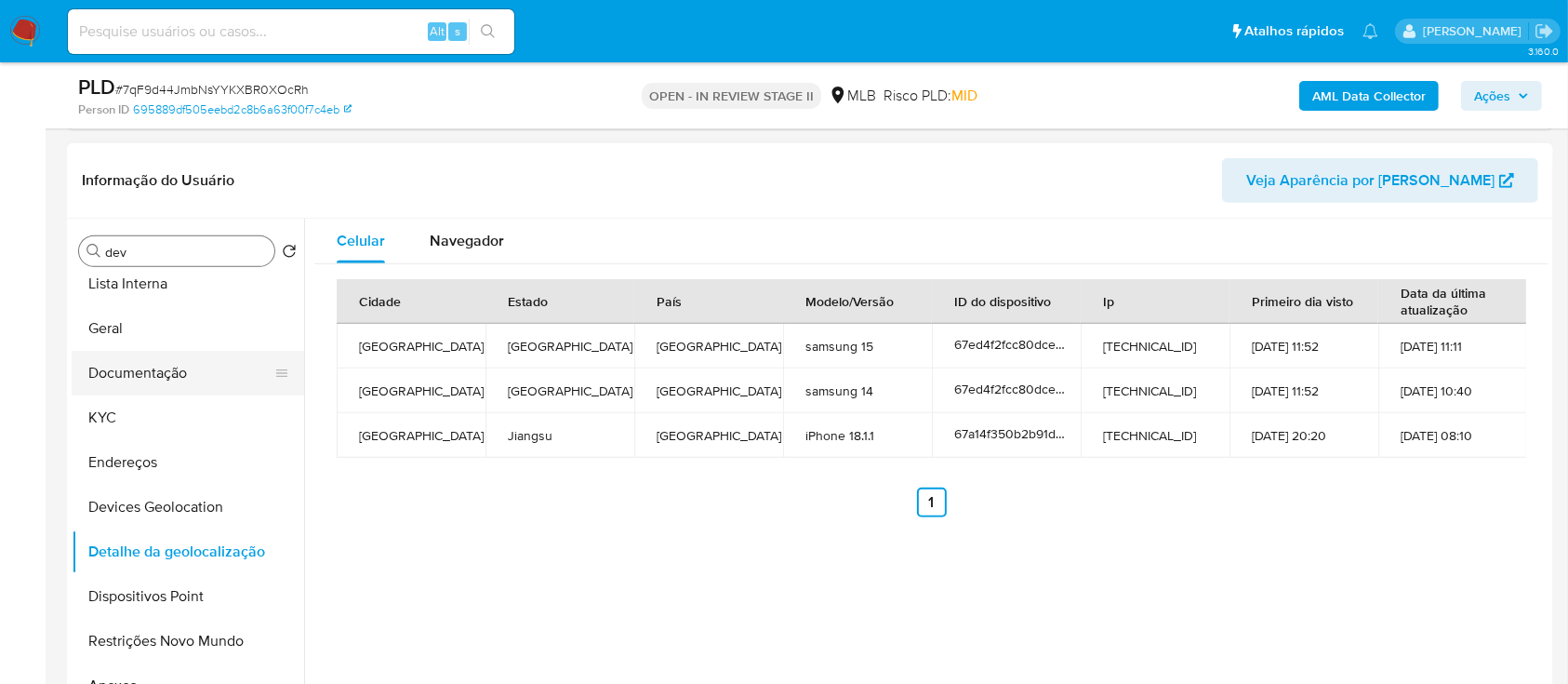
scroll to position [8, 0]
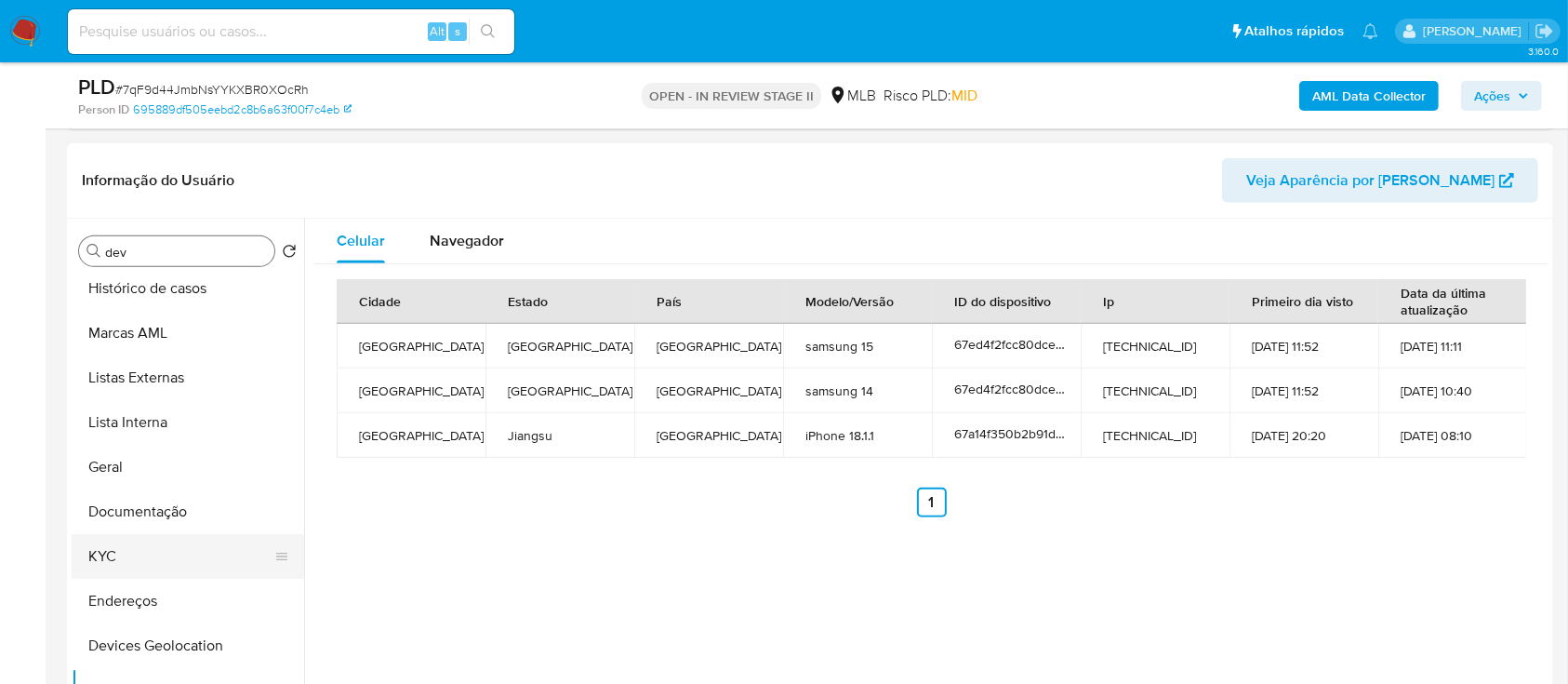
click at [128, 547] on button "KYC" at bounding box center [180, 556] width 217 height 44
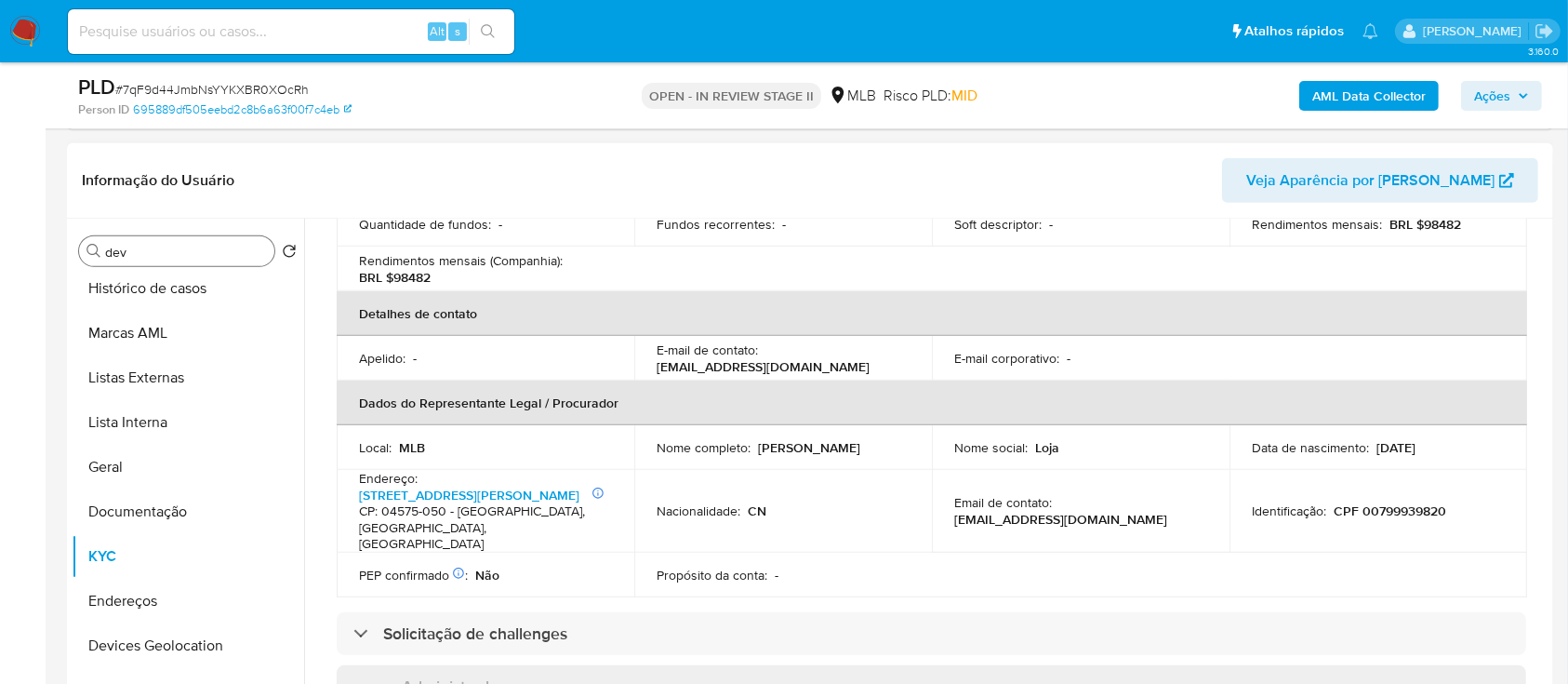
scroll to position [620, 0]
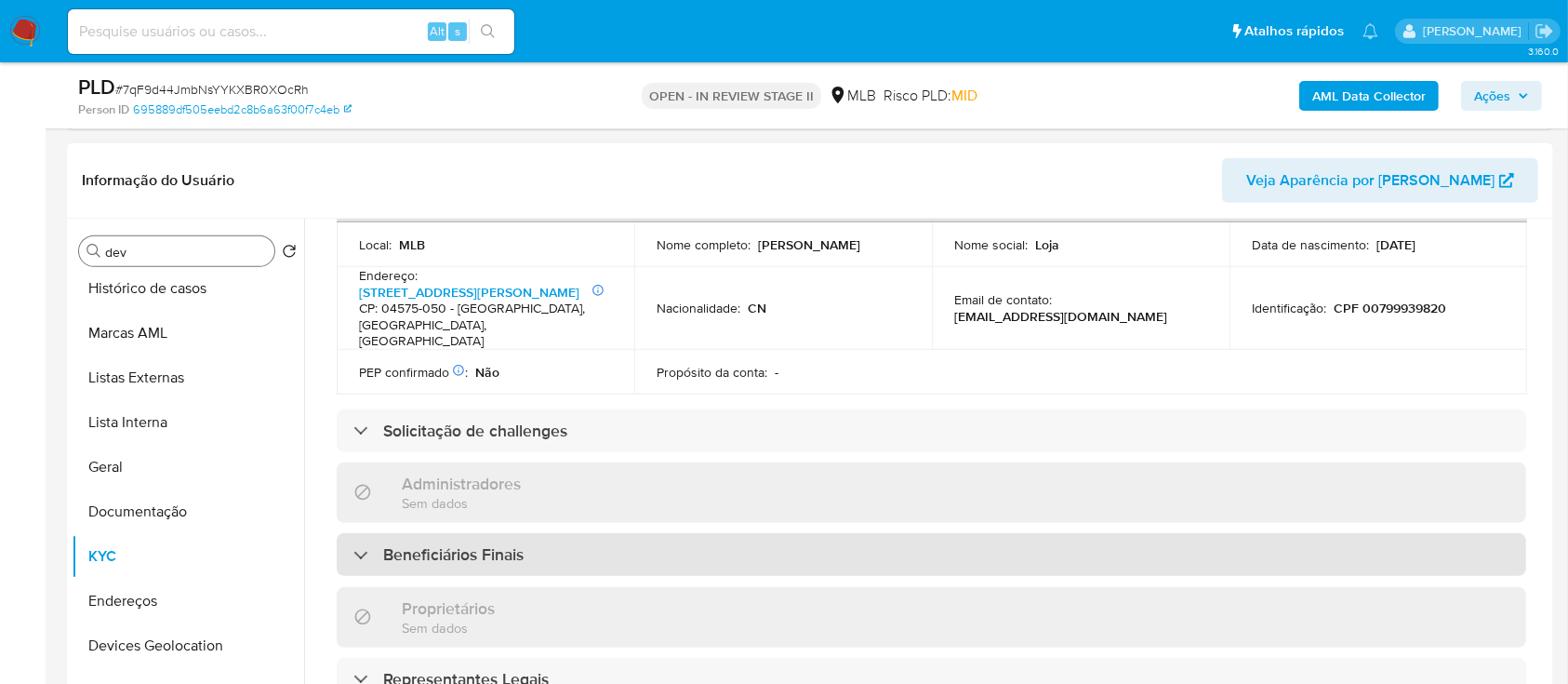
click at [499, 551] on h3 "Beneficiários Finais" at bounding box center [453, 554] width 140 height 20
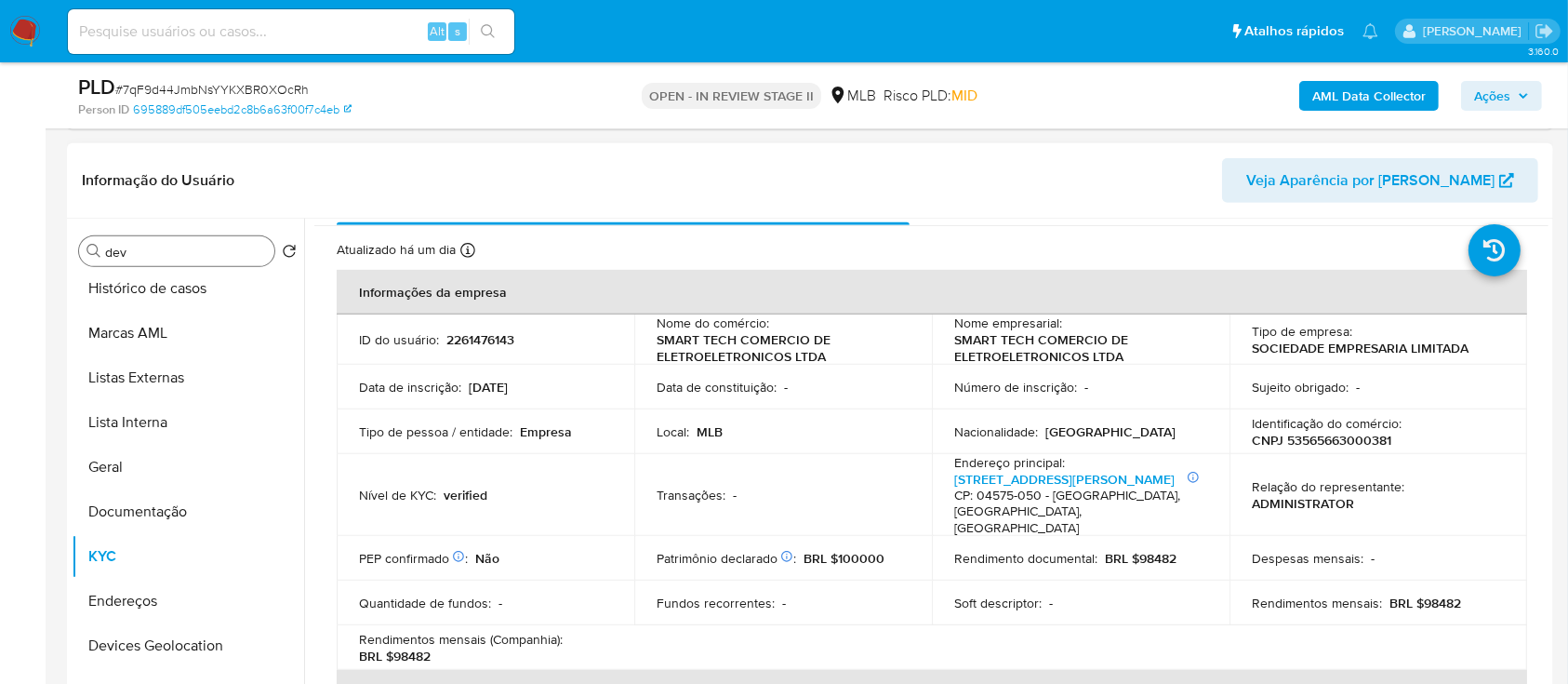
scroll to position [0, 0]
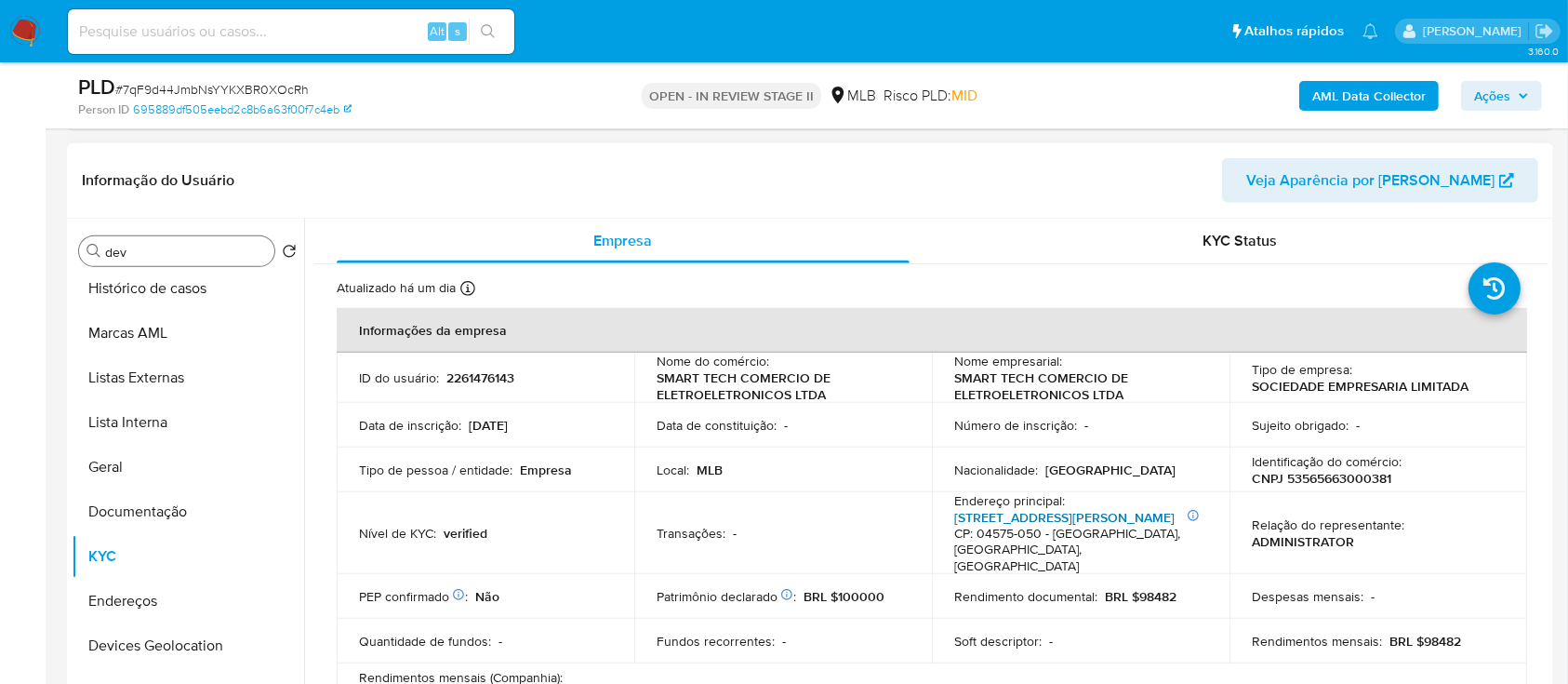
click at [980, 516] on link "[STREET_ADDRESS][PERSON_NAME]" at bounding box center [1064, 517] width 220 height 18
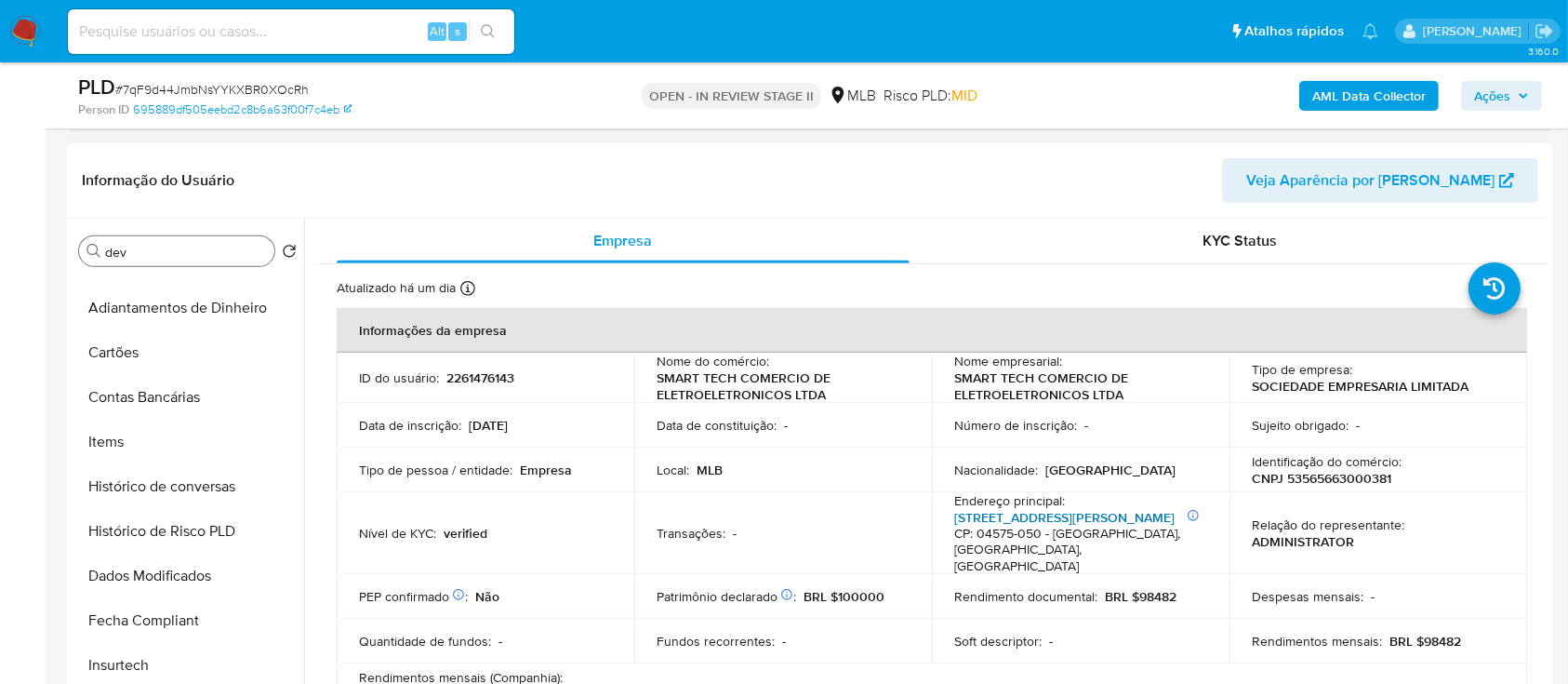
scroll to position [751, 0]
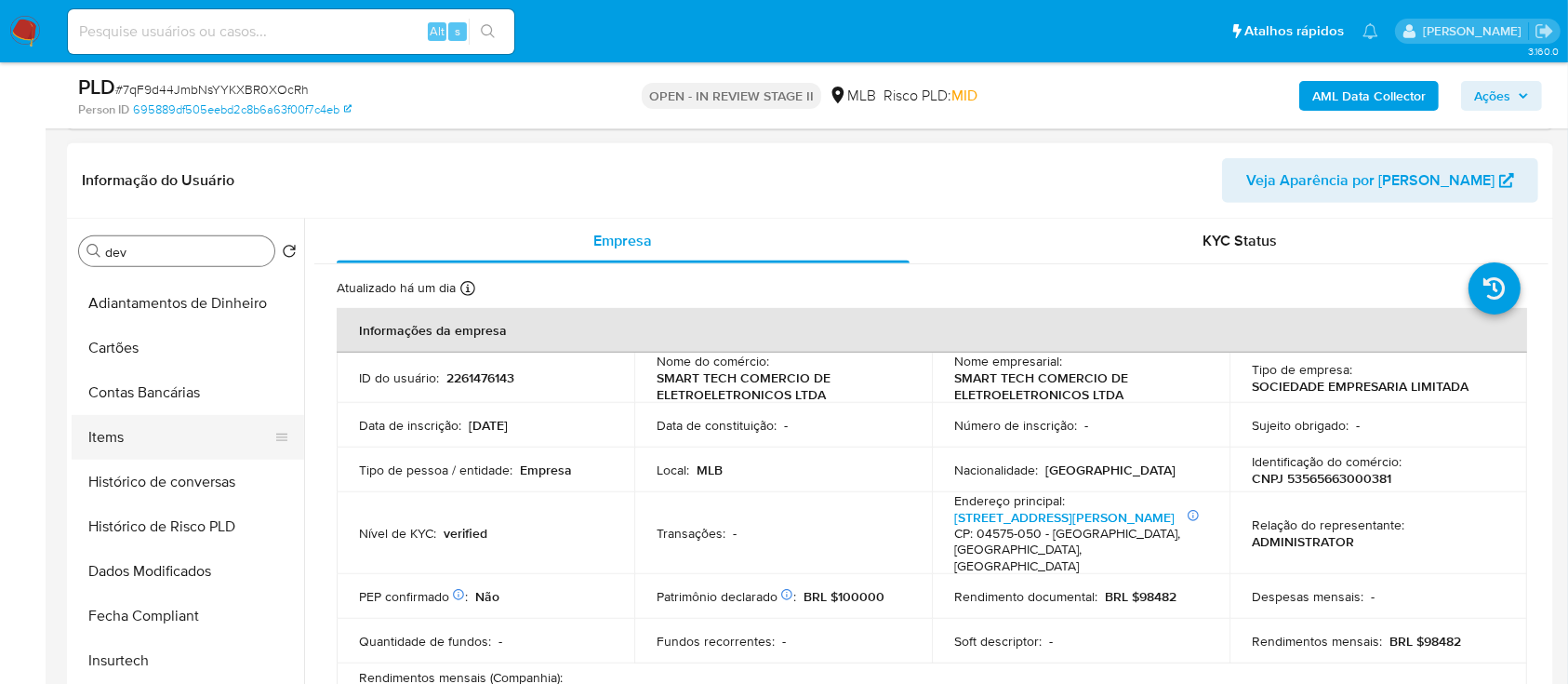
click at [161, 435] on button "Items" at bounding box center [180, 437] width 217 height 44
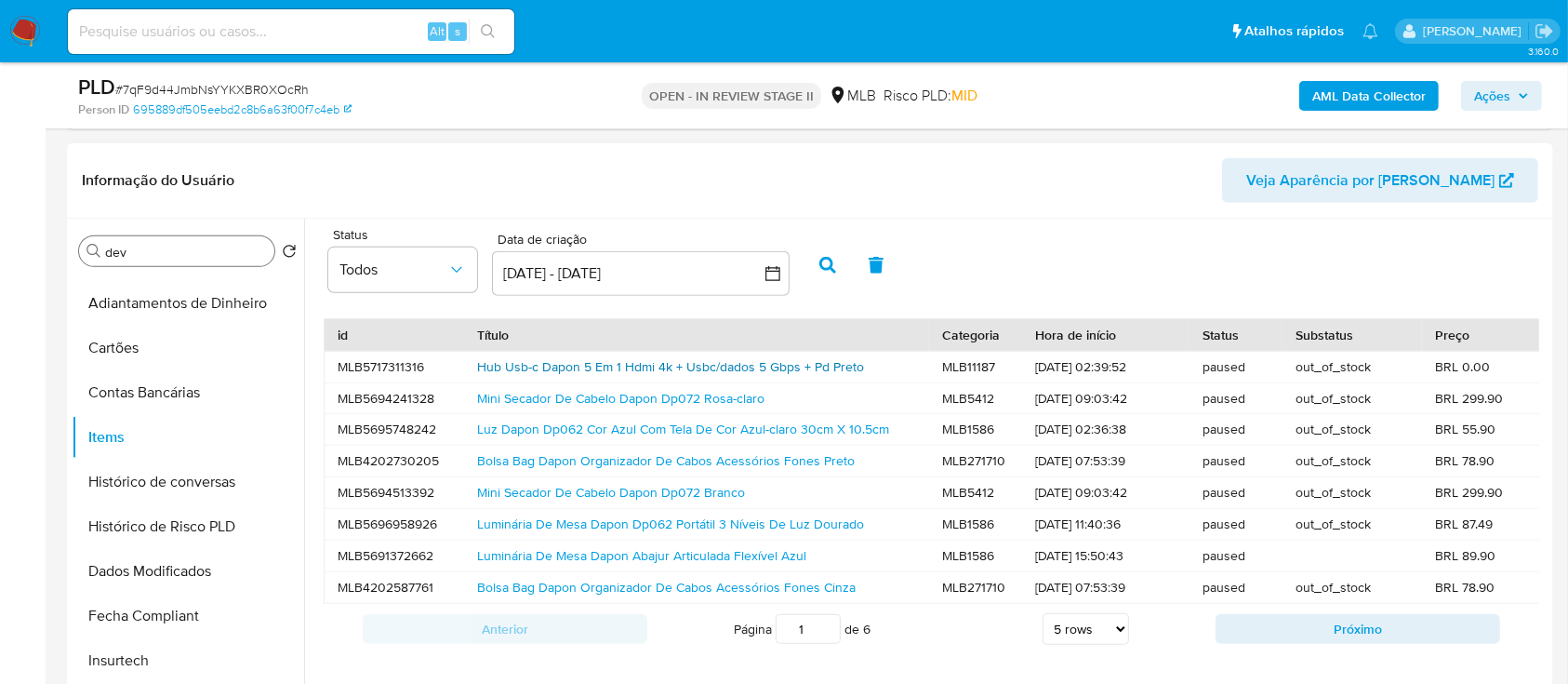
click at [529, 366] on link "Hub Usb-c Dapon 5 Em 1 Hdmi 4k + Usbc/dados 5 Gbps + Pd Preto" at bounding box center [670, 366] width 387 height 18
click at [593, 524] on link "Luminária De Mesa Dapon Dp062 Portátil 3 Níveis De Luz Dourado" at bounding box center [670, 523] width 387 height 18
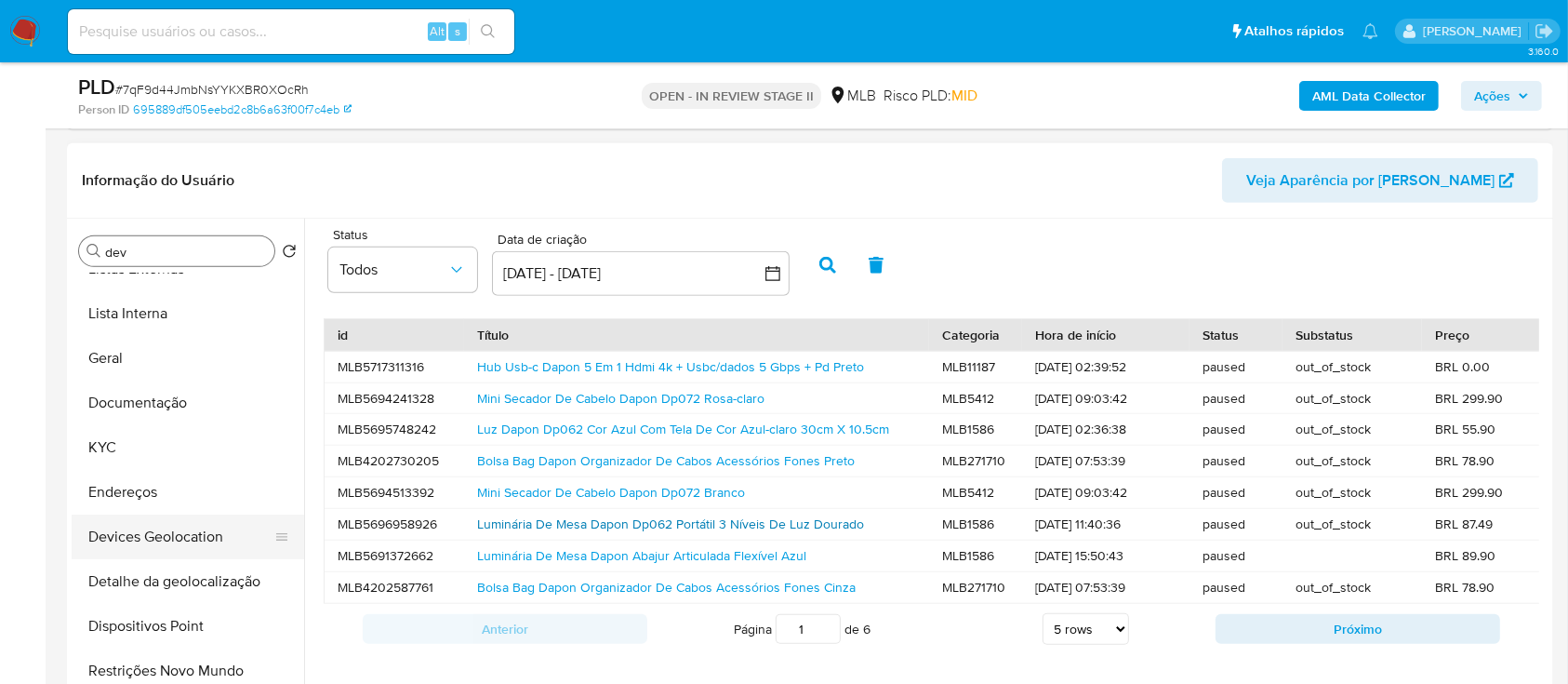
scroll to position [8, 0]
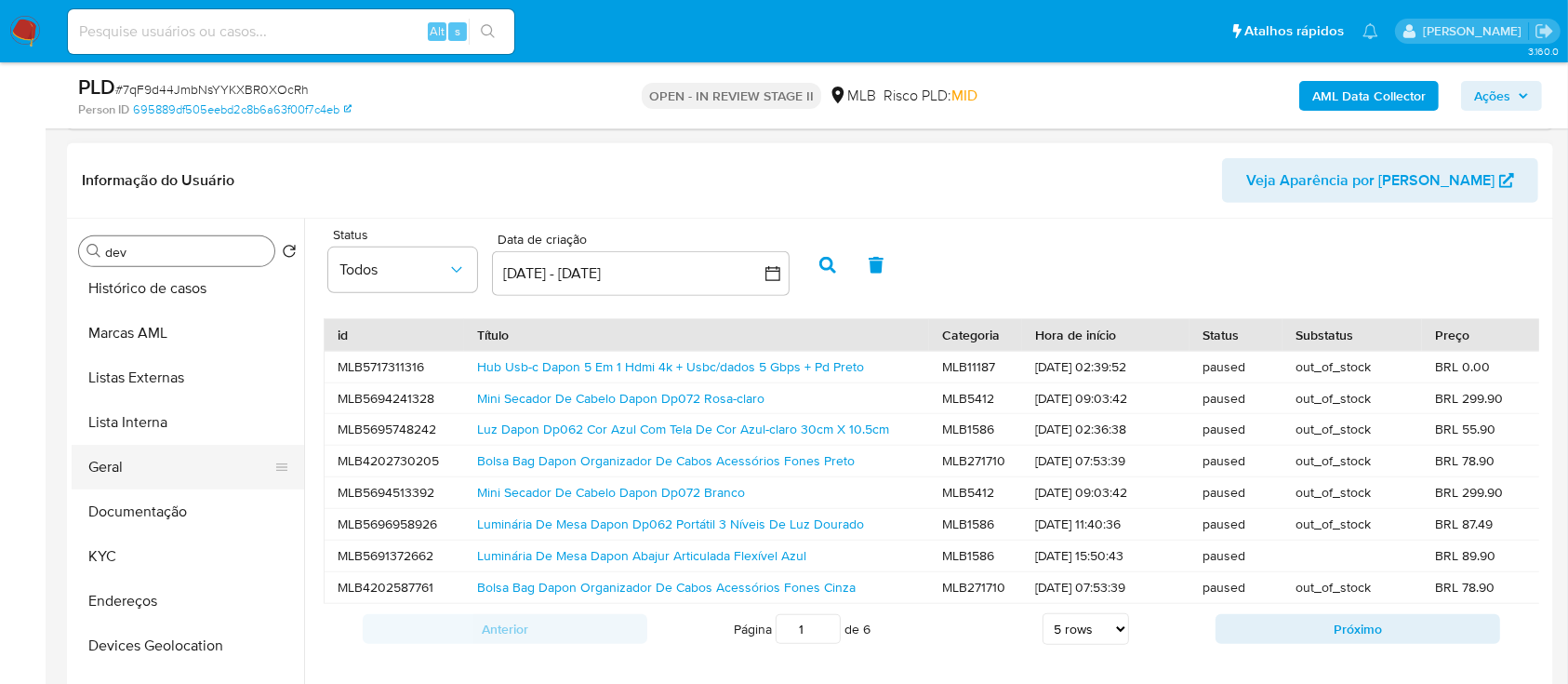
click at [132, 464] on button "Geral" at bounding box center [180, 467] width 217 height 44
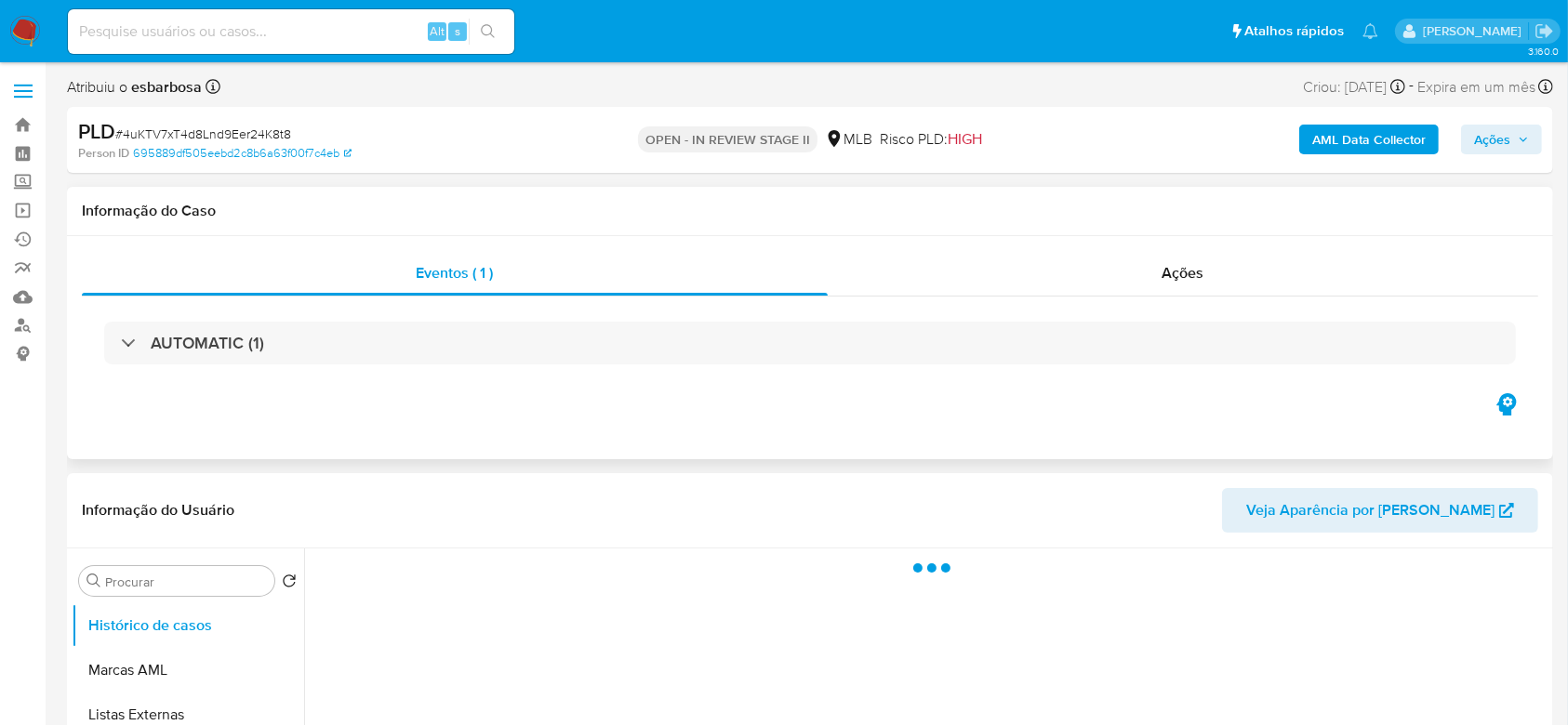
select select "10"
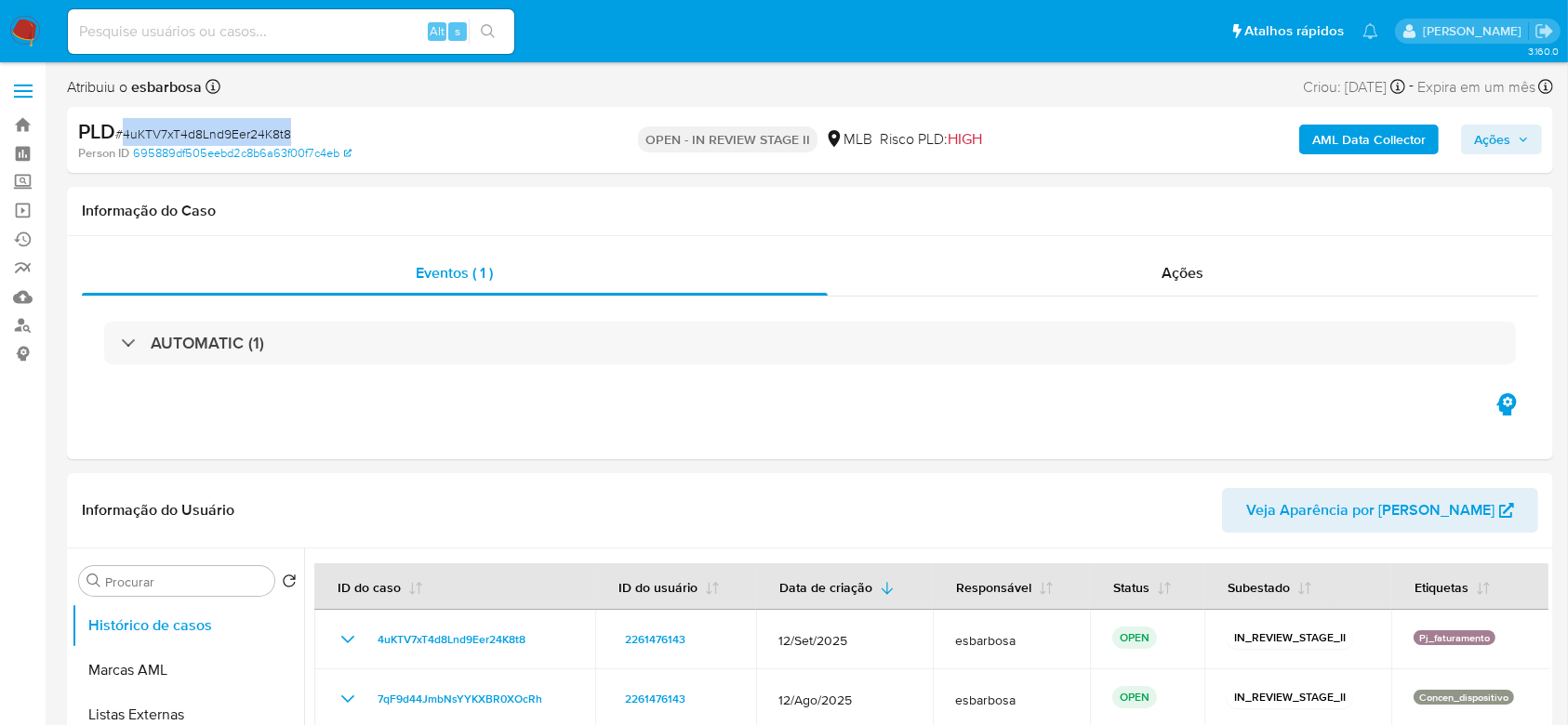
drag, startPoint x: 297, startPoint y: 135, endPoint x: 126, endPoint y: 135, distance: 171.0
click at [126, 135] on div "PLD # 4uKTV7xT4d8Lnd9Eer24K8t8" at bounding box center [318, 132] width 481 height 28
copy span "4uKTV7xT4d8Lnd9Eer24K8t8"
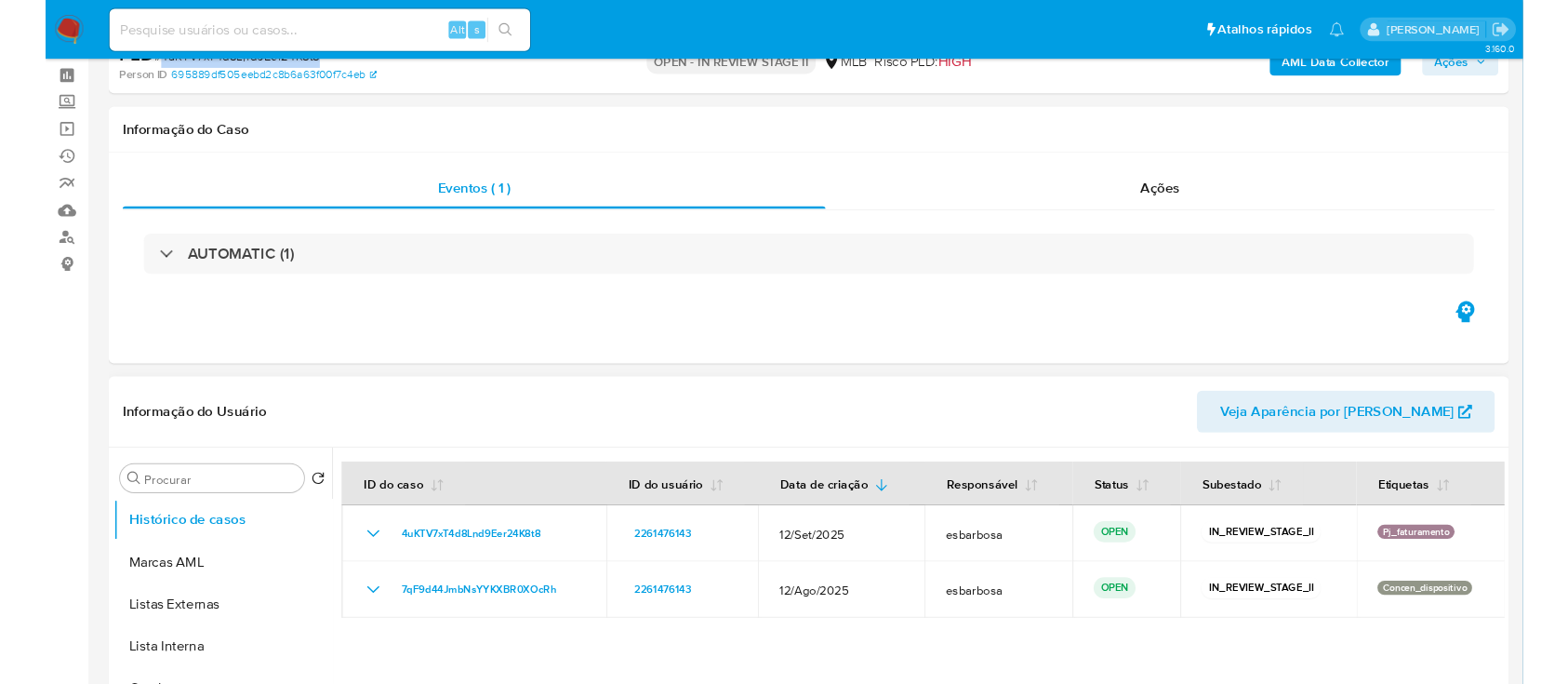
scroll to position [124, 0]
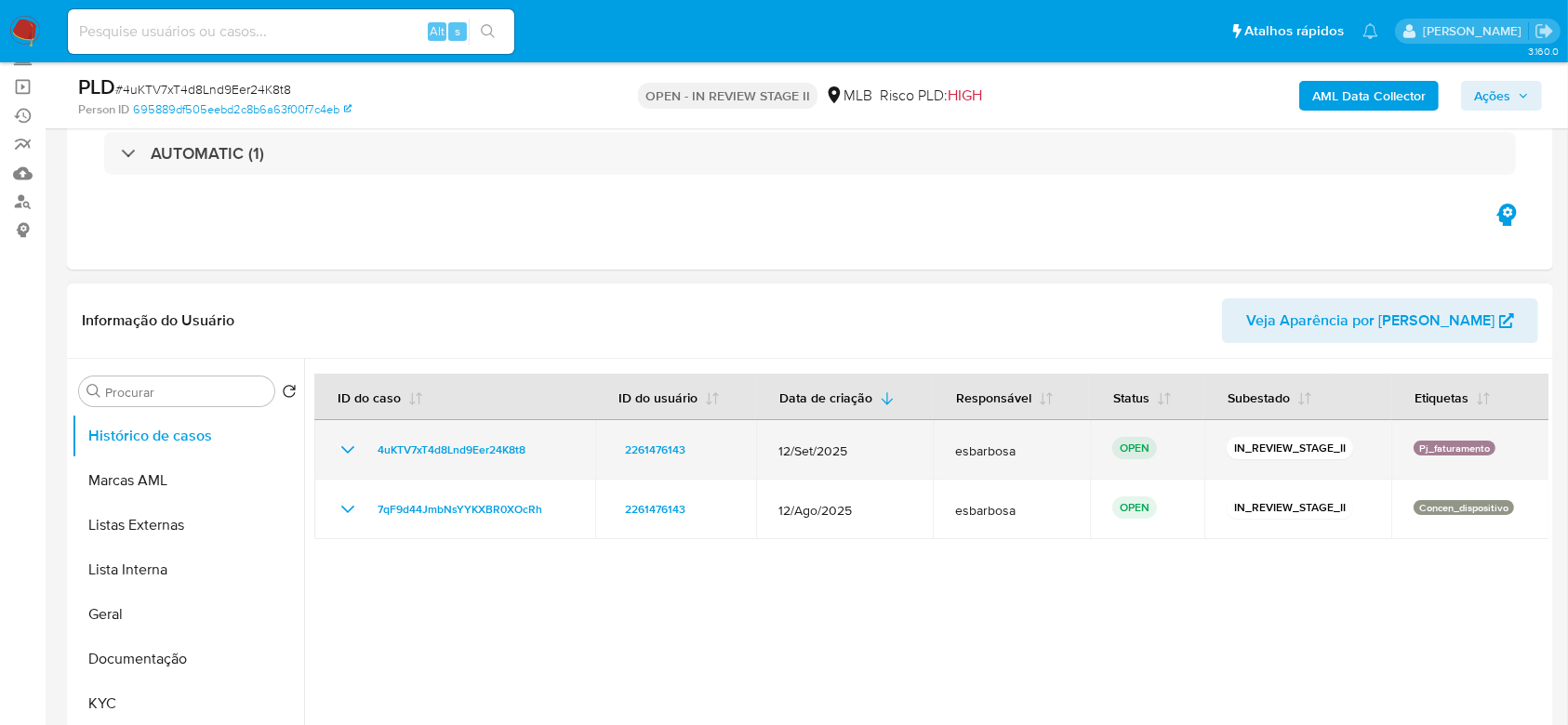
drag, startPoint x: 1490, startPoint y: 450, endPoint x: 1409, endPoint y: 446, distance: 81.1
click at [1414, 446] on div "Pj_faturamento" at bounding box center [1471, 449] width 114 height 18
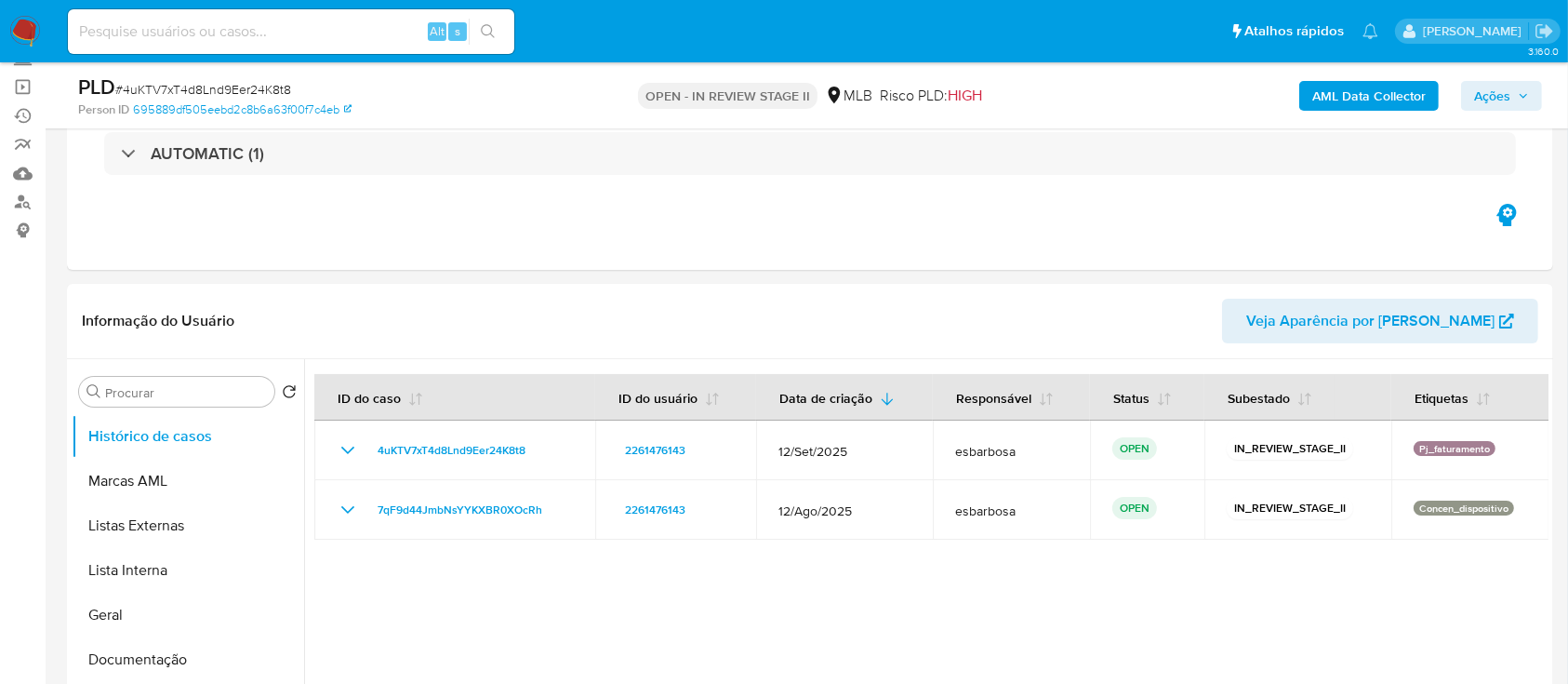
click at [1482, 93] on span "Ações" at bounding box center [1493, 95] width 37 height 30
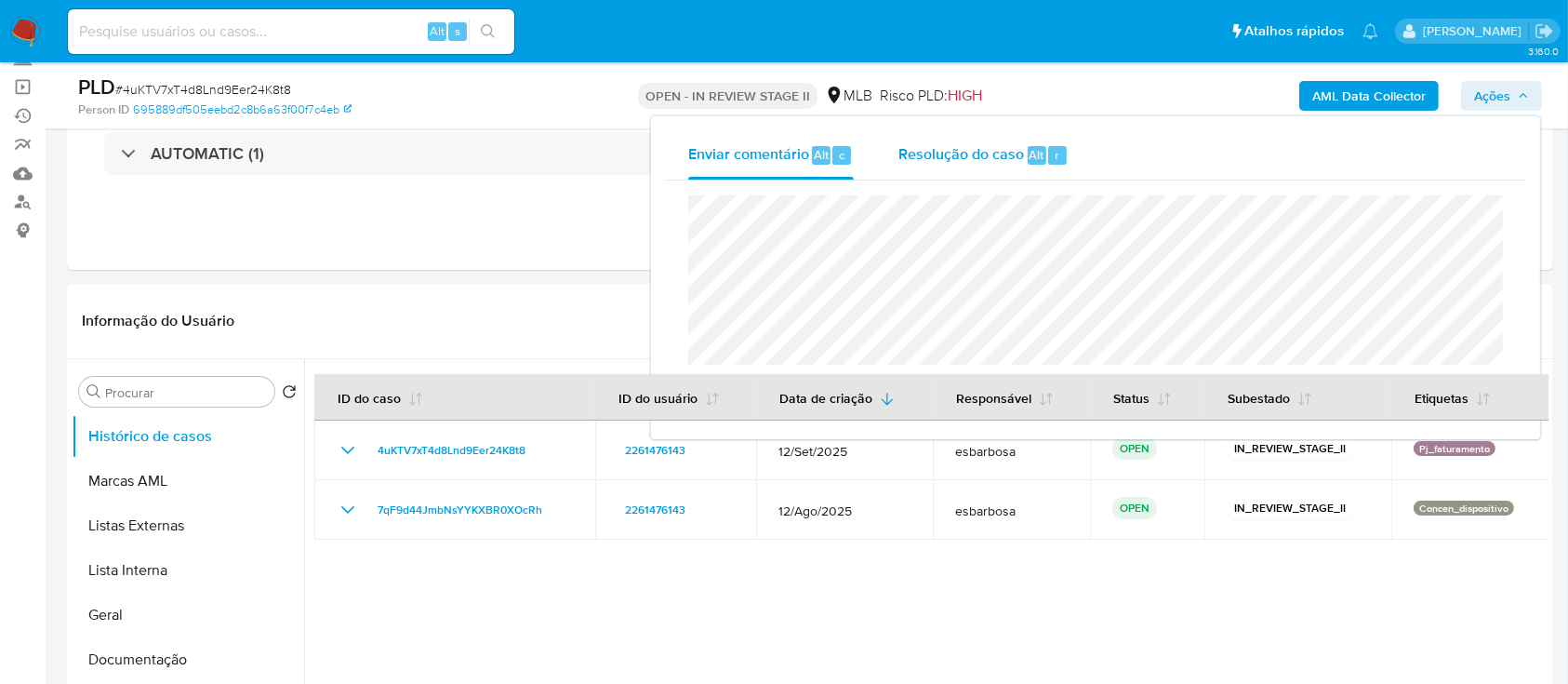
click at [954, 165] on div "Resolução do caso Alt r" at bounding box center [983, 155] width 170 height 48
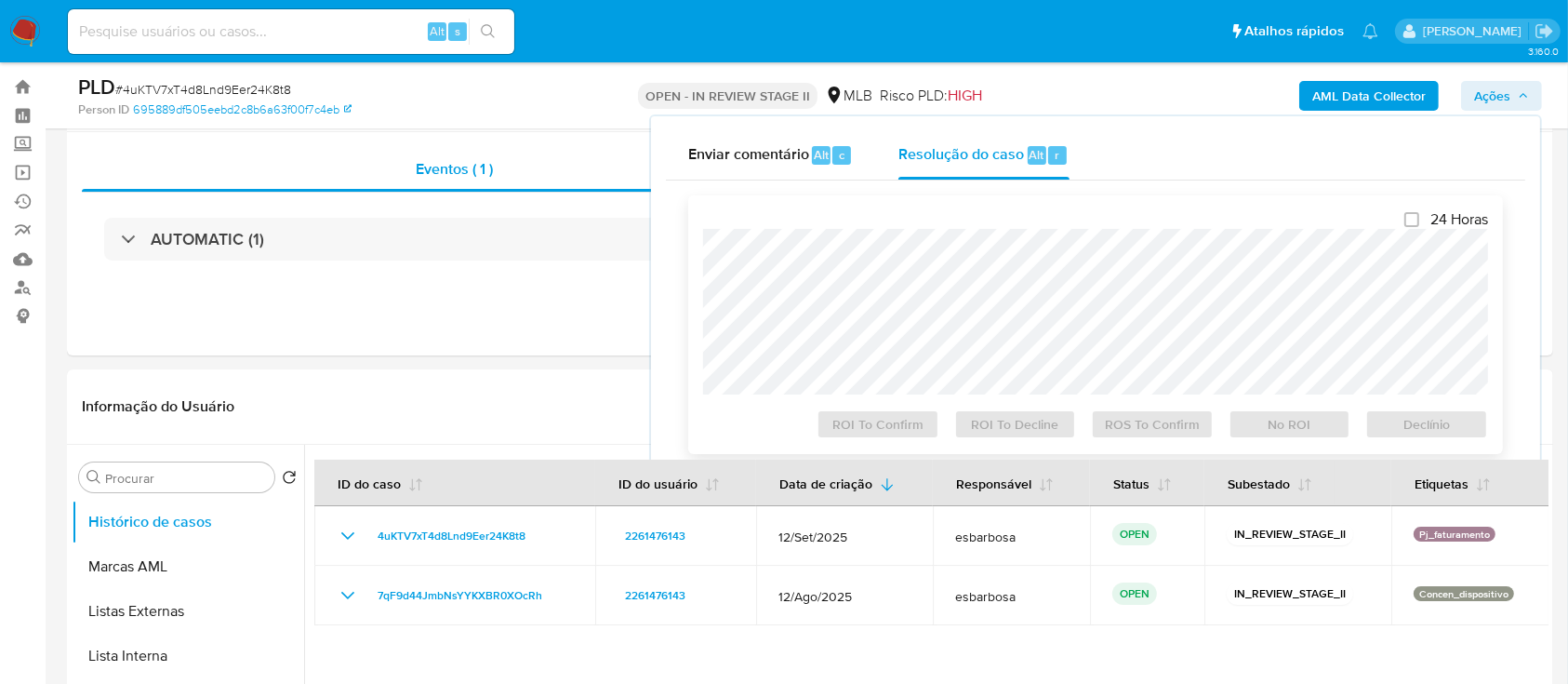
scroll to position [0, 0]
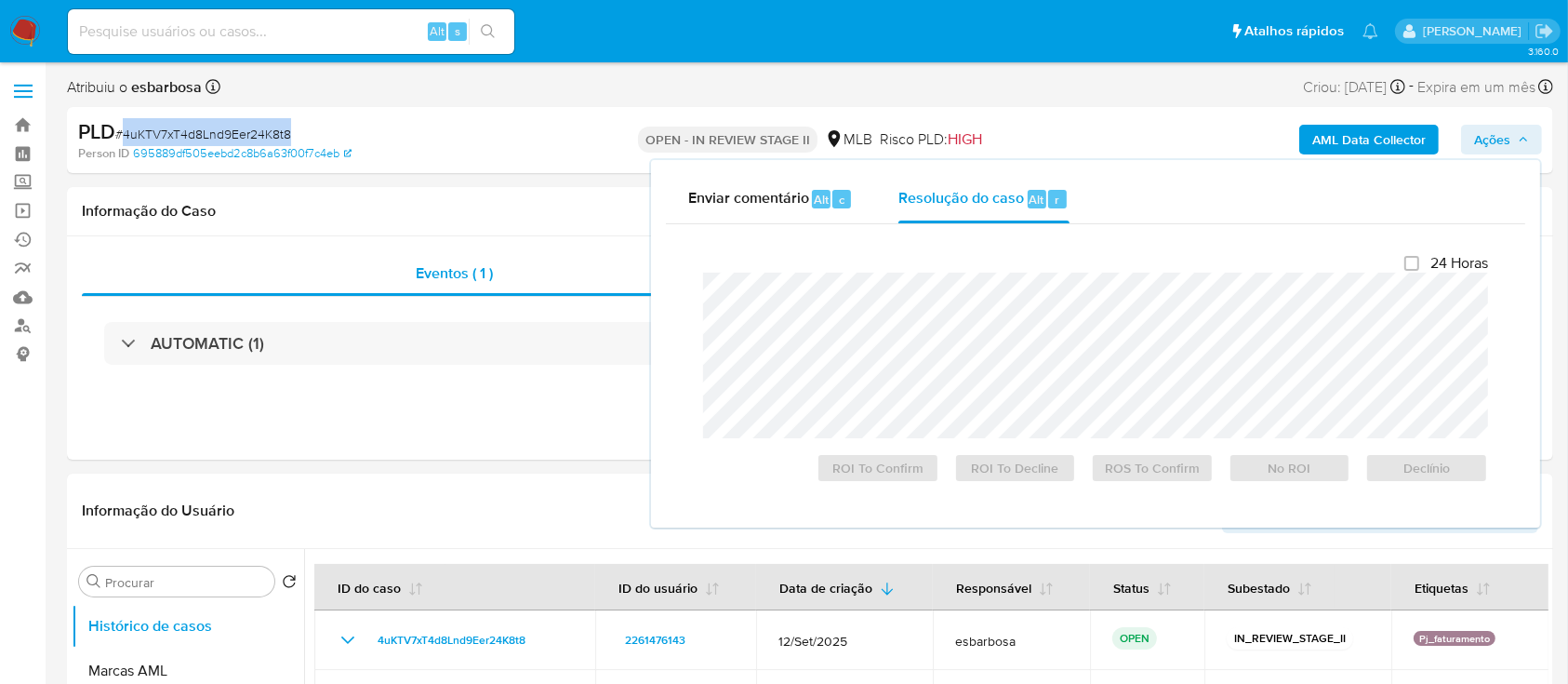
drag, startPoint x: 316, startPoint y: 133, endPoint x: 124, endPoint y: 133, distance: 192.0
click at [124, 133] on div "PLD # 4uKTV7xT4d8Lnd9Eer24K8t8" at bounding box center [318, 132] width 481 height 28
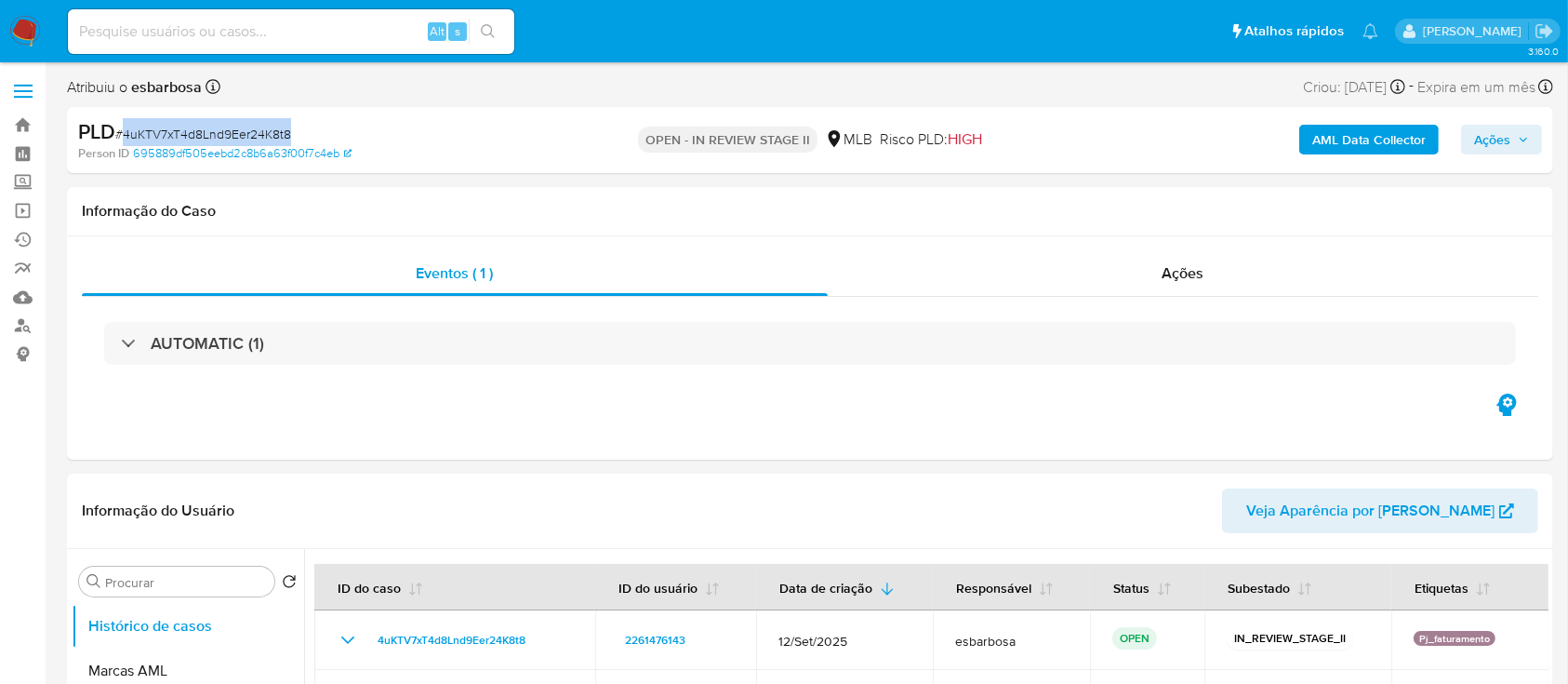
copy span "4uKTV7xT4d8Lnd9Eer24K8t8"
click at [1509, 146] on span "Ações" at bounding box center [1493, 139] width 37 height 30
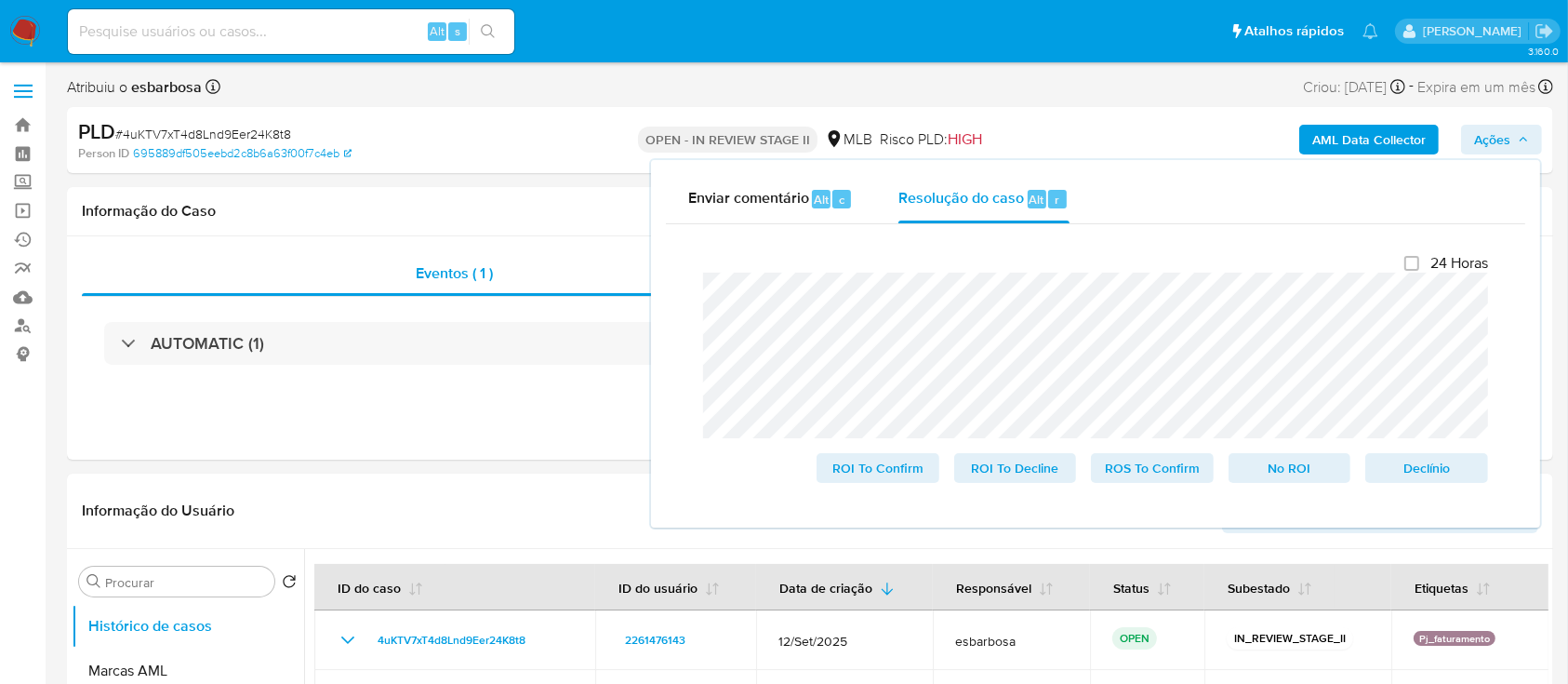
click at [0, 0] on lt-span "declinado" at bounding box center [0, 0] width 0 height 0
click at [0, 0] on lt-span "abrang ências" at bounding box center [0, 0] width 0 height 0
click at [0, 0] on lt-span "necessárias" at bounding box center [0, 0] width 0 height 0
click at [0, 0] on lt-span "da an á lise" at bounding box center [0, 0] width 0 height 0
click at [1293, 477] on span "No ROI" at bounding box center [1290, 468] width 97 height 26
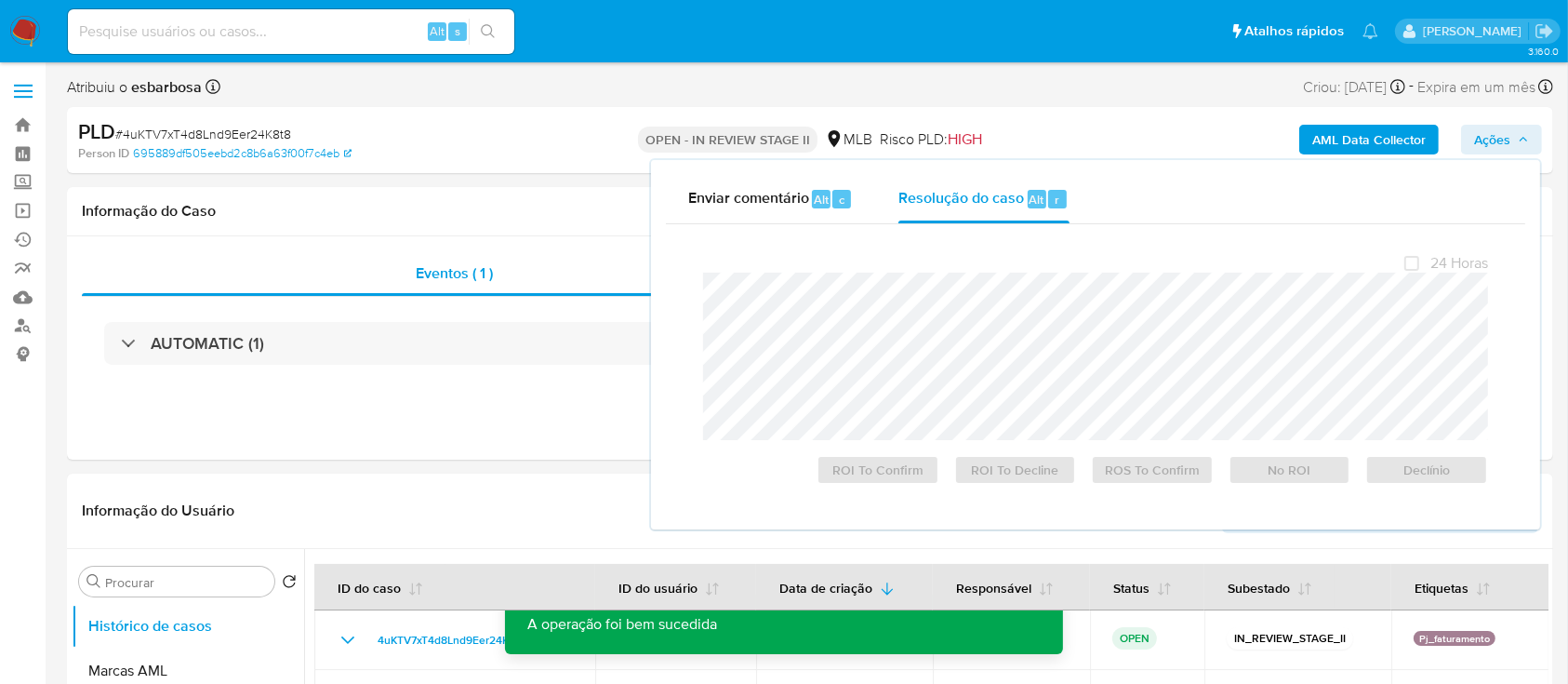
click at [256, 130] on span "# 4uKTV7xT4d8Lnd9Eer24K8t8" at bounding box center [203, 134] width 176 height 18
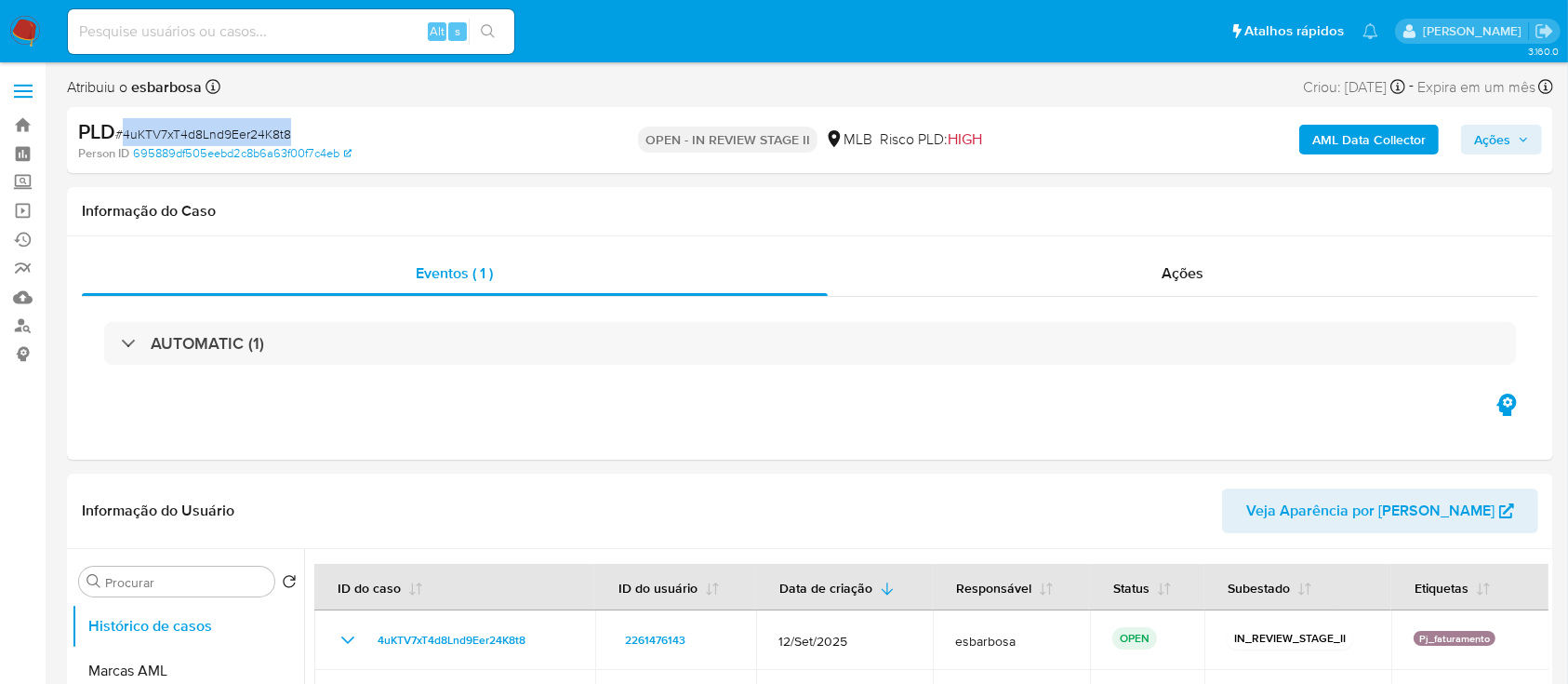
copy span "4uKTV7xT4d8Lnd9Eer24K8t8"
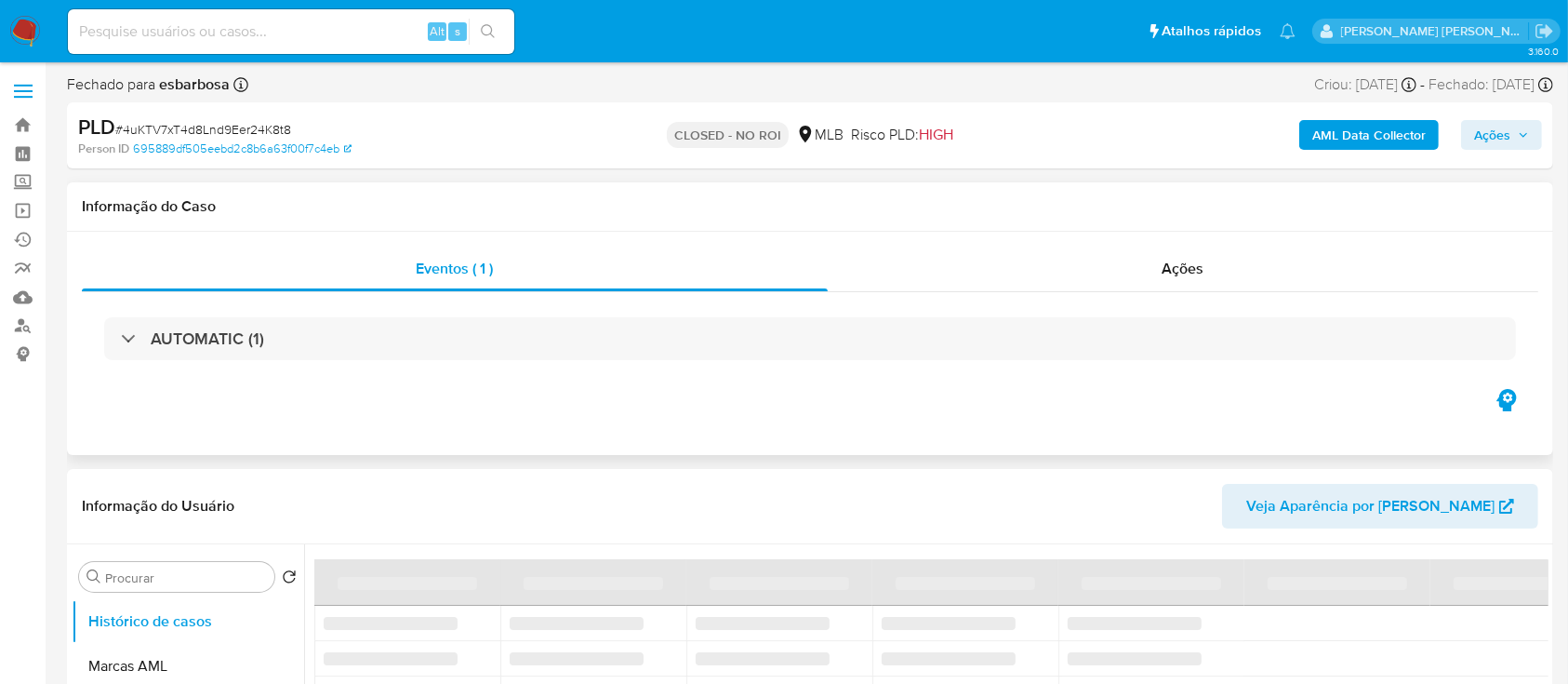
select select "10"
